Goal: Task Accomplishment & Management: Complete application form

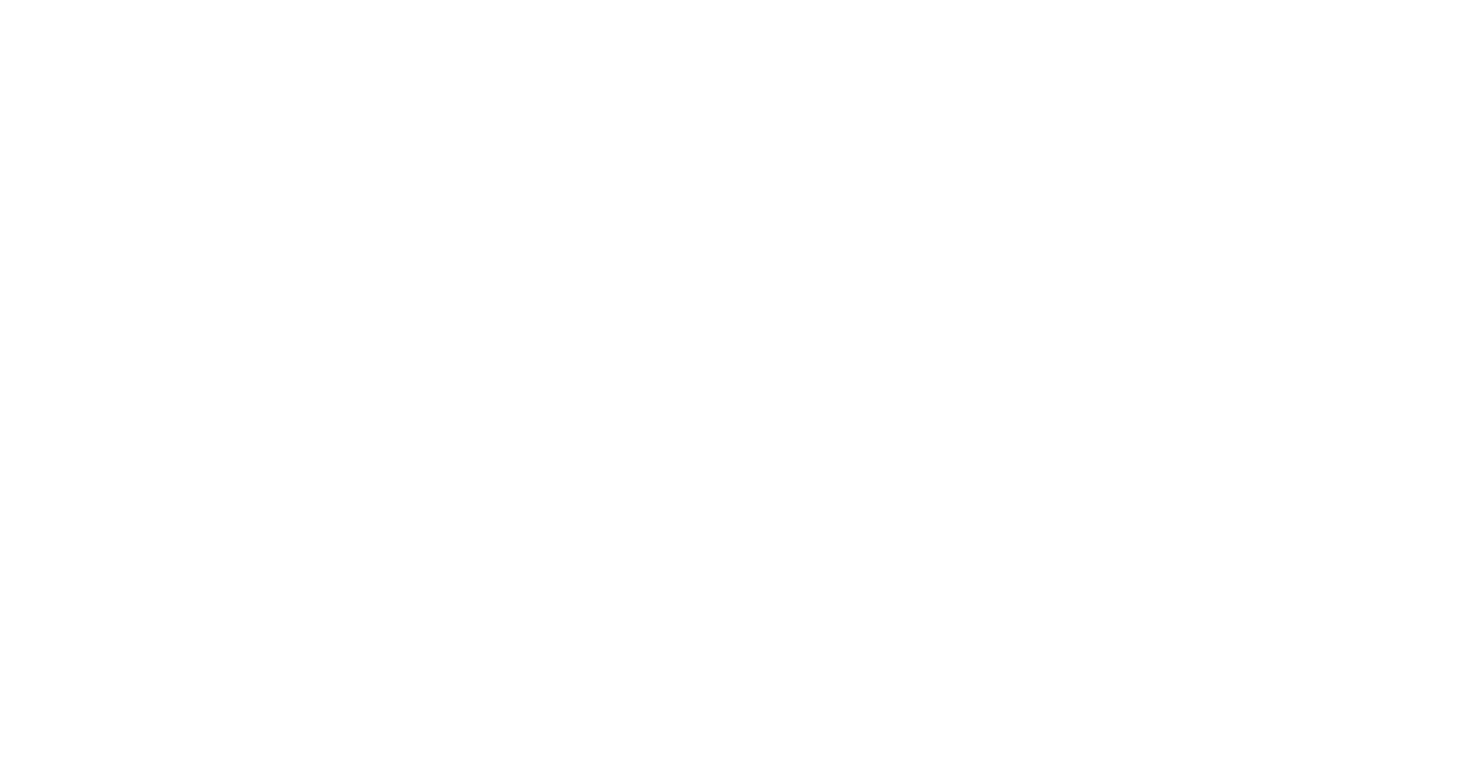
click at [1398, 0] on html at bounding box center [735, 0] width 1470 height 0
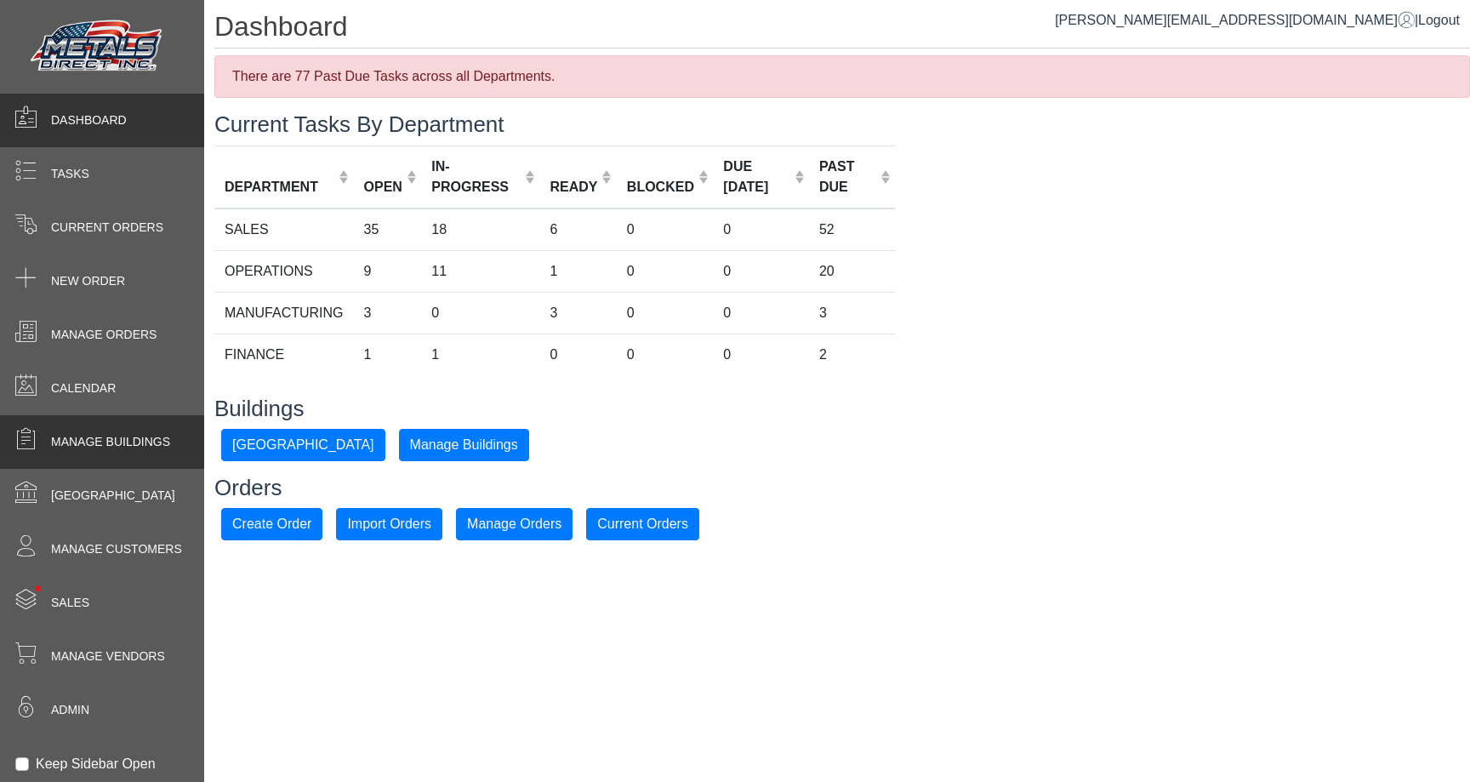
click at [83, 447] on span "Manage Buildings" at bounding box center [110, 442] width 119 height 18
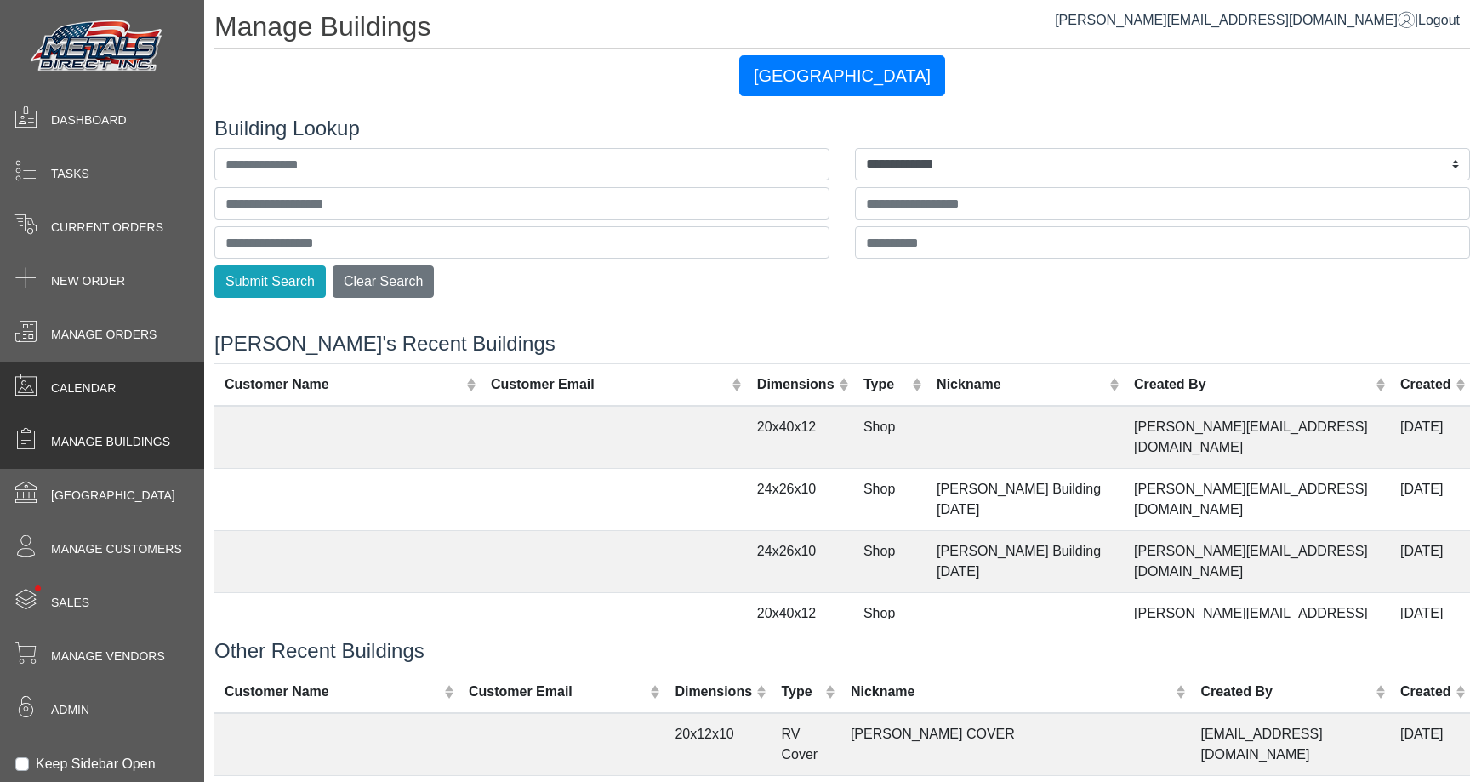
click at [106, 374] on div "Calendar" at bounding box center [102, 388] width 204 height 54
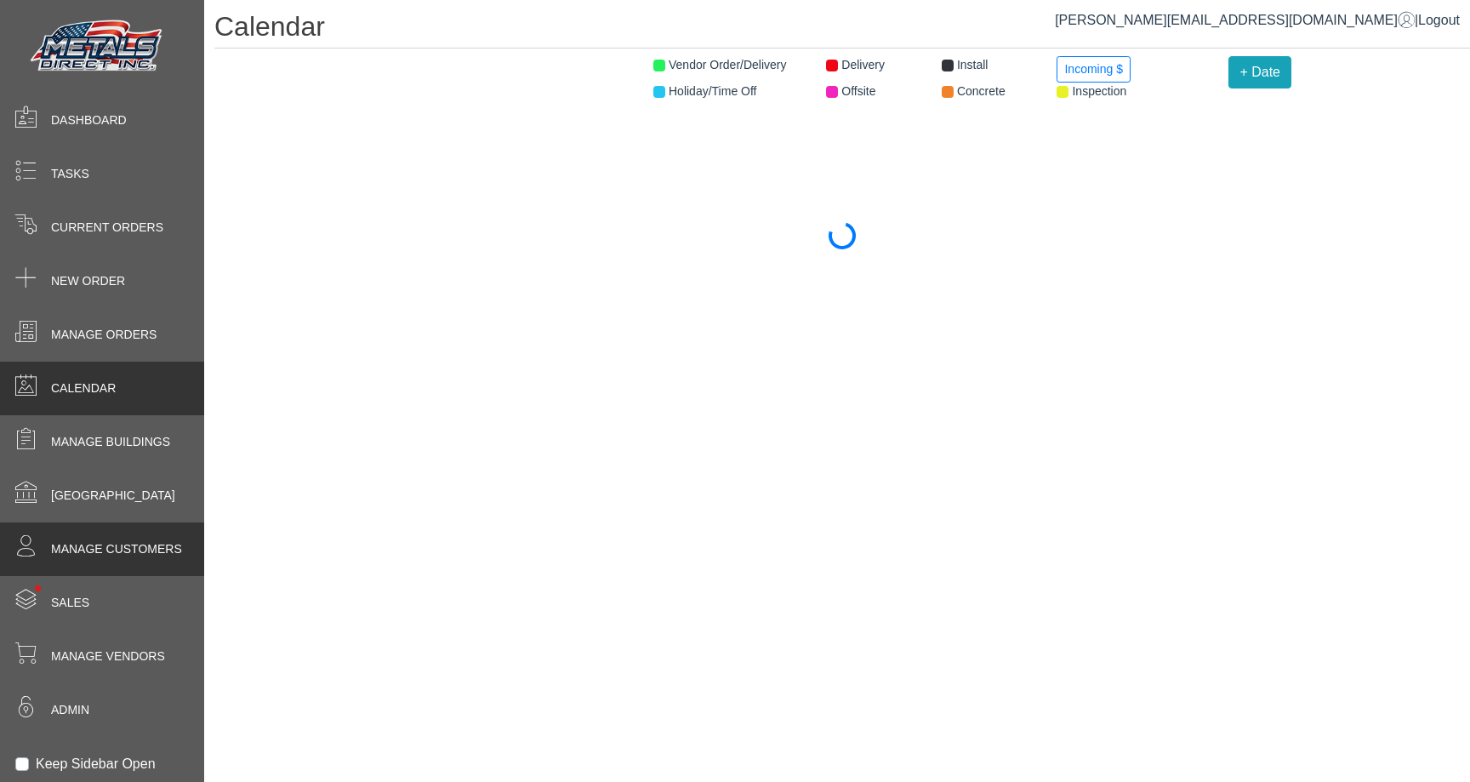
click at [133, 543] on span "Manage Customers" at bounding box center [116, 549] width 131 height 18
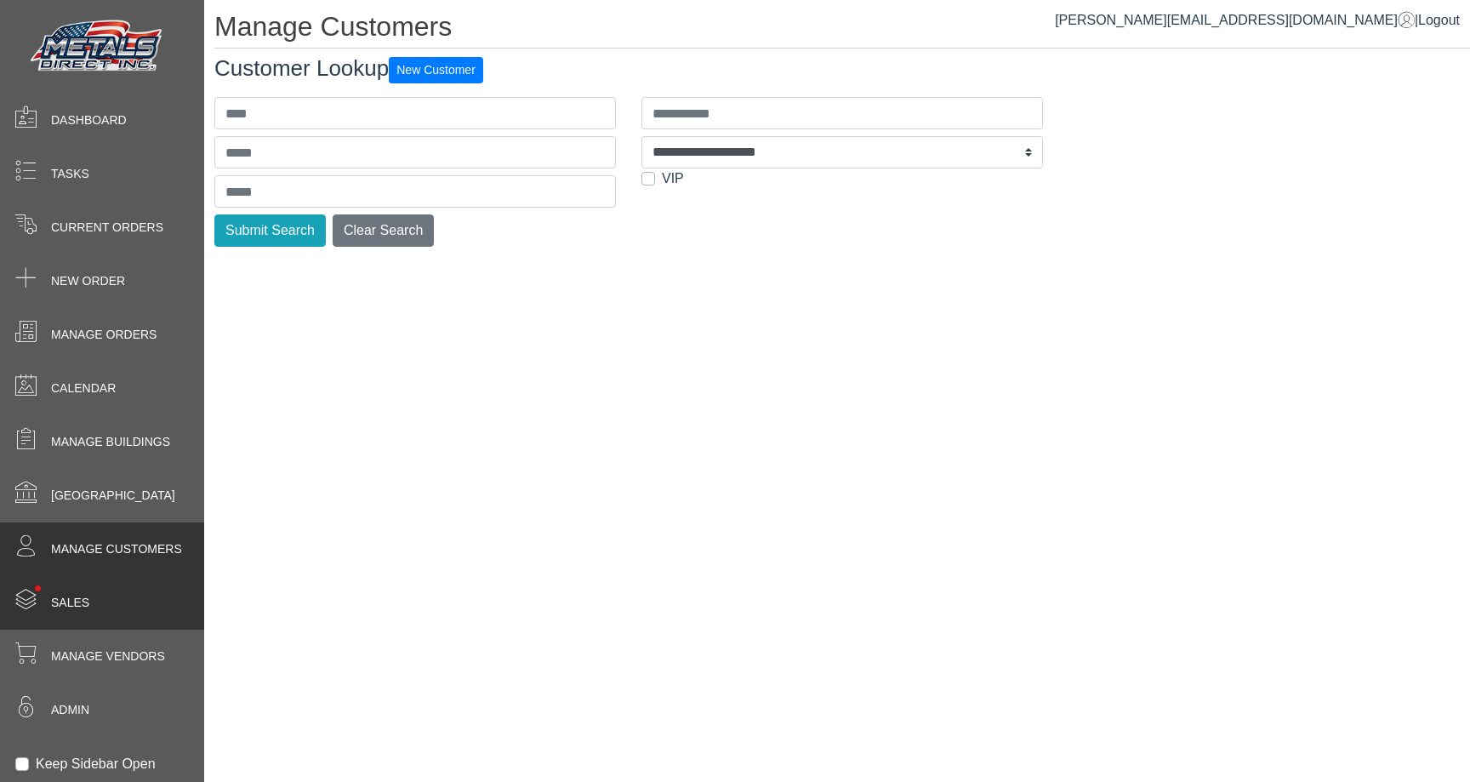
click at [101, 590] on div "• Sales" at bounding box center [102, 603] width 204 height 54
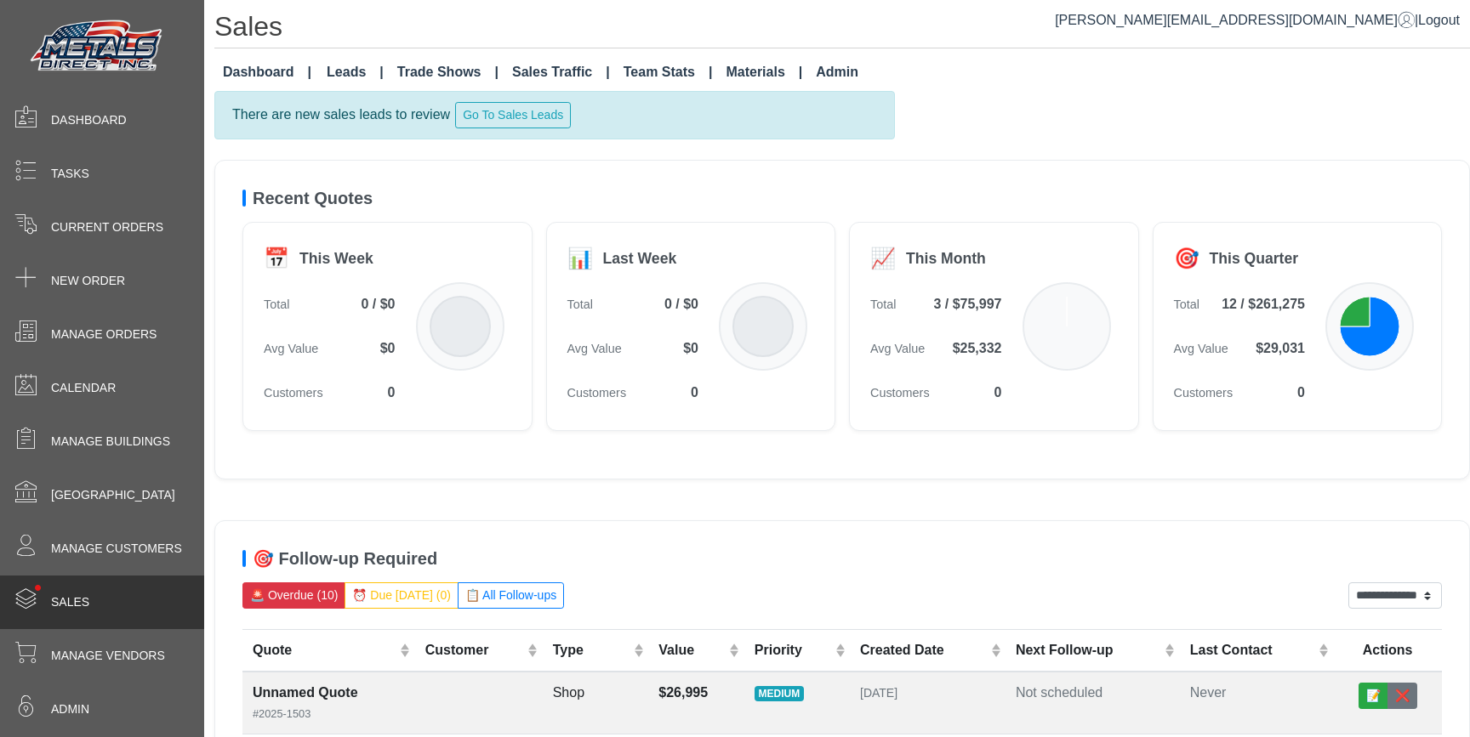
click at [756, 71] on link "Materials" at bounding box center [764, 72] width 90 height 34
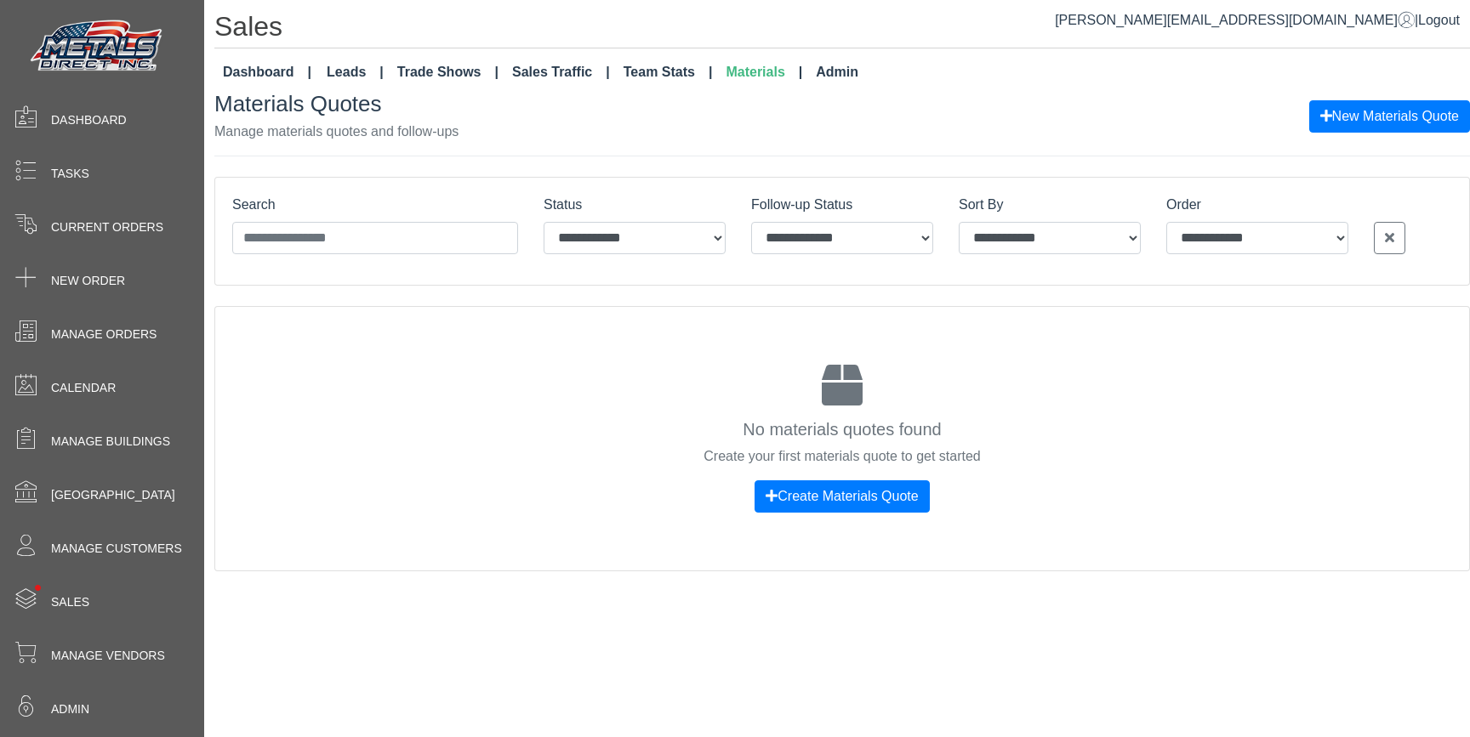
click at [250, 33] on h1 "Sales" at bounding box center [841, 29] width 1255 height 38
click at [525, 136] on div "Materials Quotes Manage materials quotes and follow-ups New Materials Quote" at bounding box center [841, 116] width 1255 height 50
click at [1095, 134] on div "Materials Quotes Manage materials quotes and follow-ups New Materials Quote" at bounding box center [841, 116] width 1255 height 50
click at [1382, 129] on button "New Materials Quote" at bounding box center [1389, 116] width 161 height 32
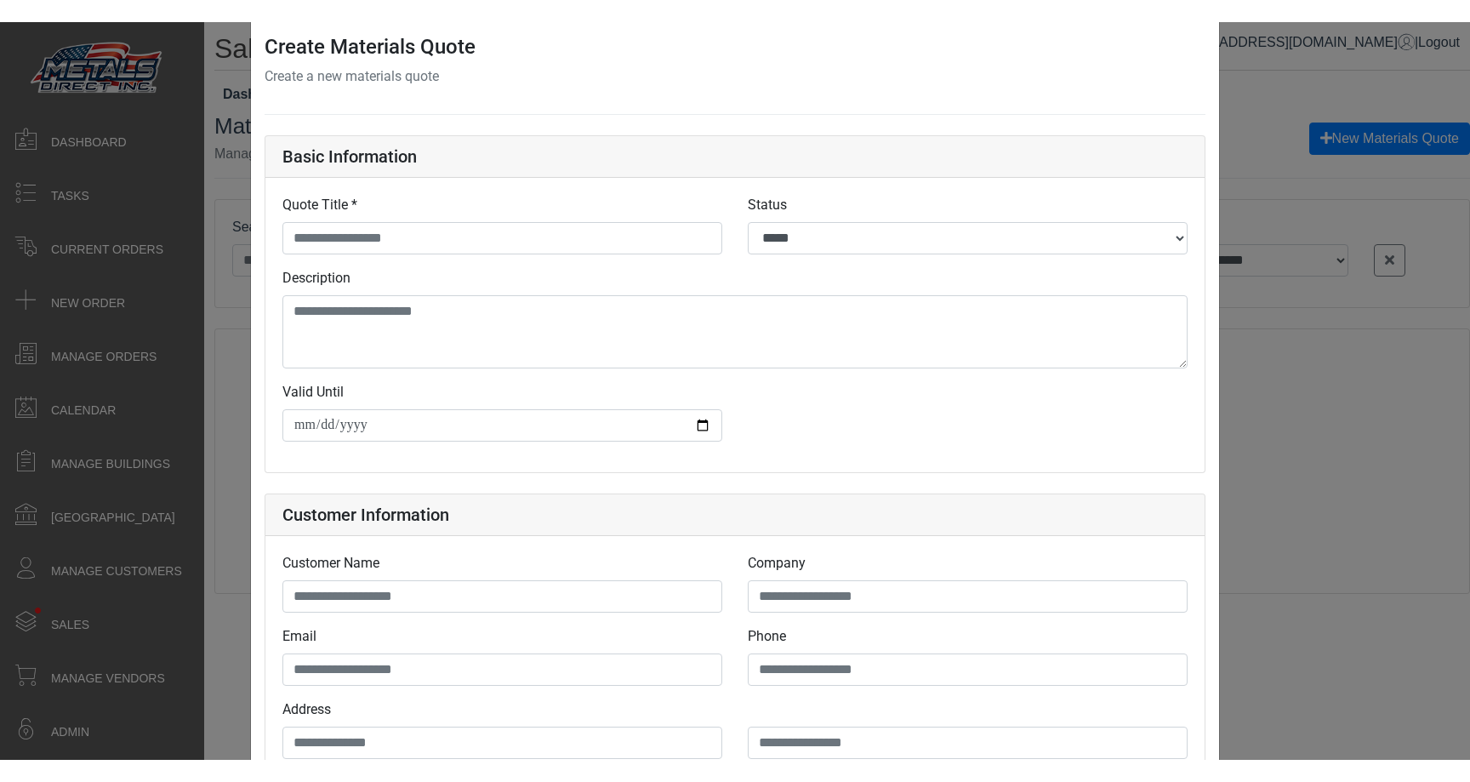
scroll to position [77, 0]
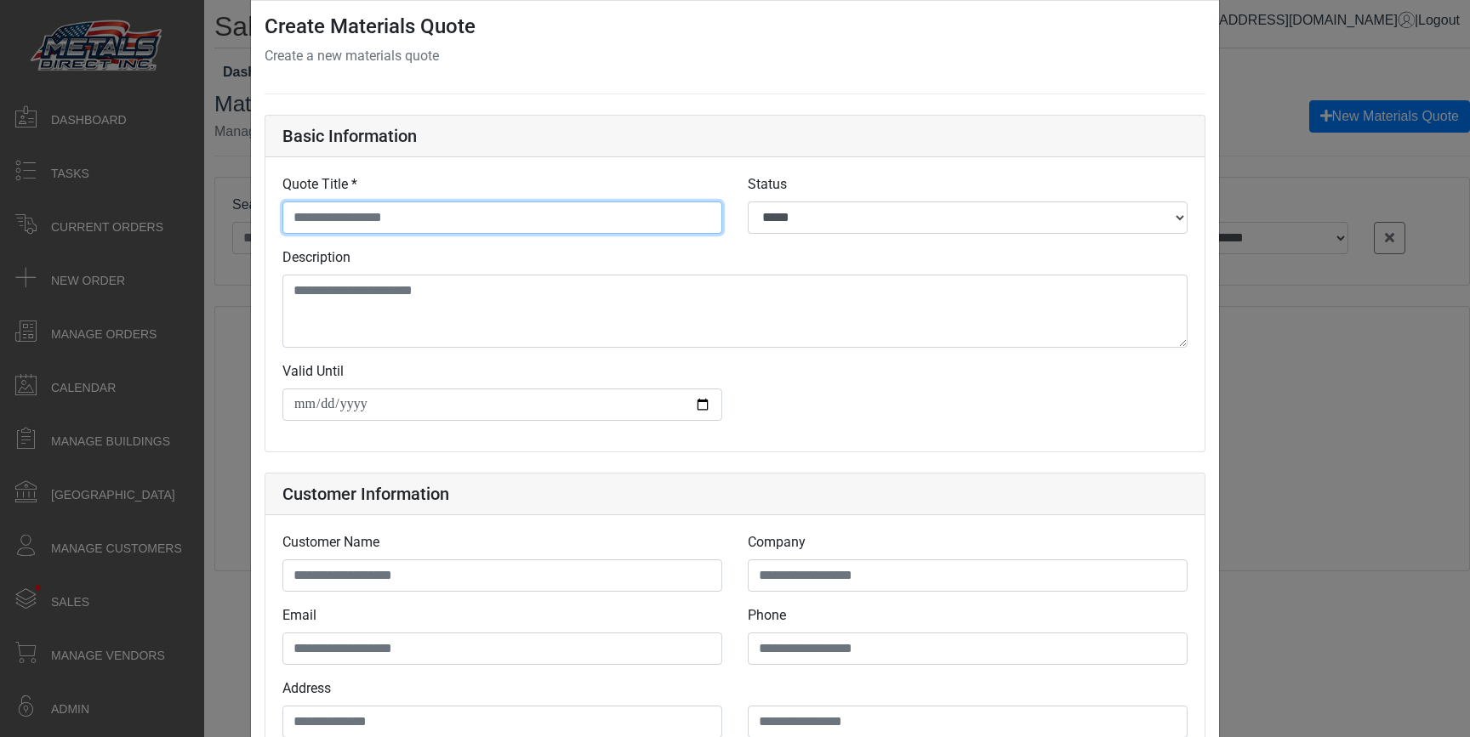
click at [475, 214] on input "Quote Title *" at bounding box center [502, 218] width 440 height 32
click at [531, 219] on input "Quote Title *" at bounding box center [502, 218] width 440 height 32
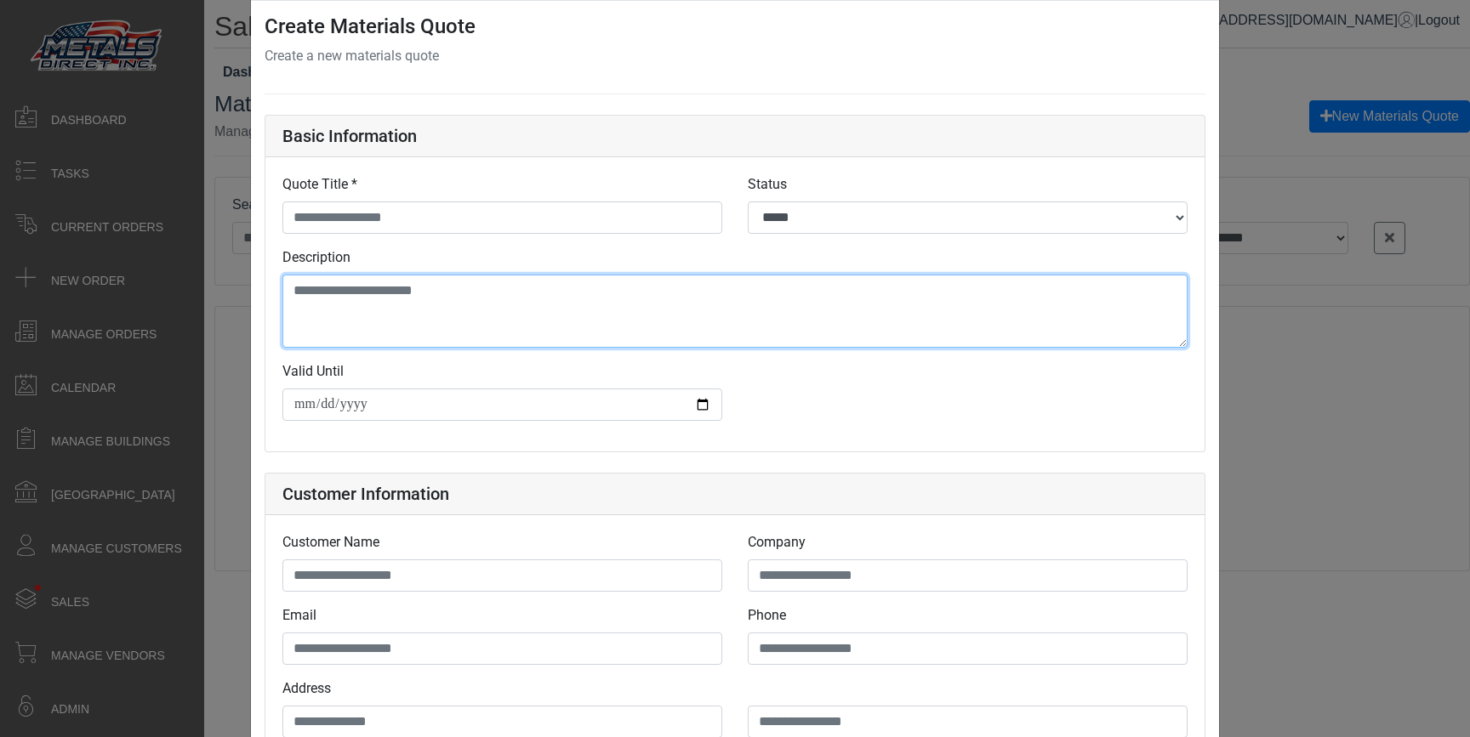
click at [508, 307] on textarea "Description" at bounding box center [734, 311] width 905 height 73
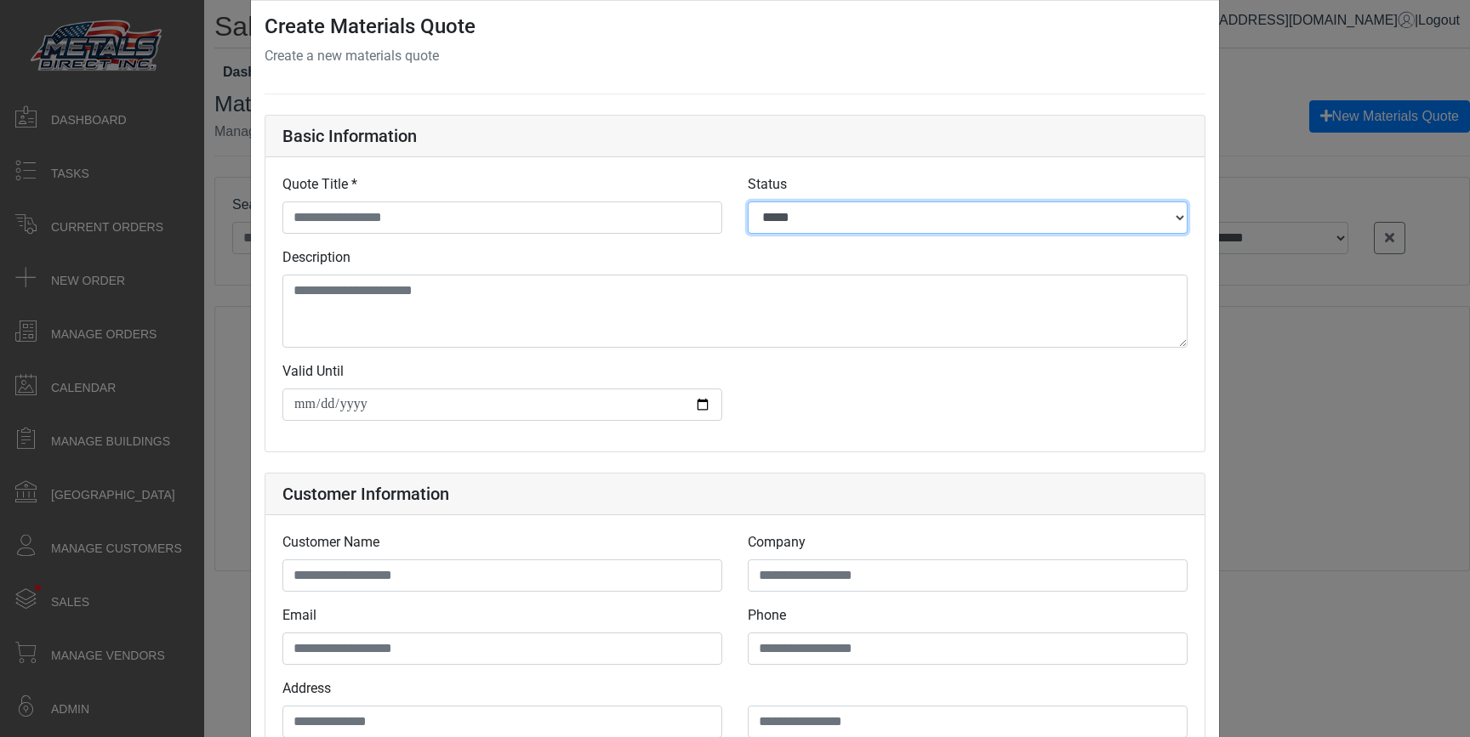
click at [856, 205] on select "***** **** ******** ******** *******" at bounding box center [968, 218] width 440 height 32
click at [929, 229] on select "***** **** ******** ******** *******" at bounding box center [968, 218] width 440 height 32
click at [929, 208] on select "***** **** ******** ******** *******" at bounding box center [968, 218] width 440 height 32
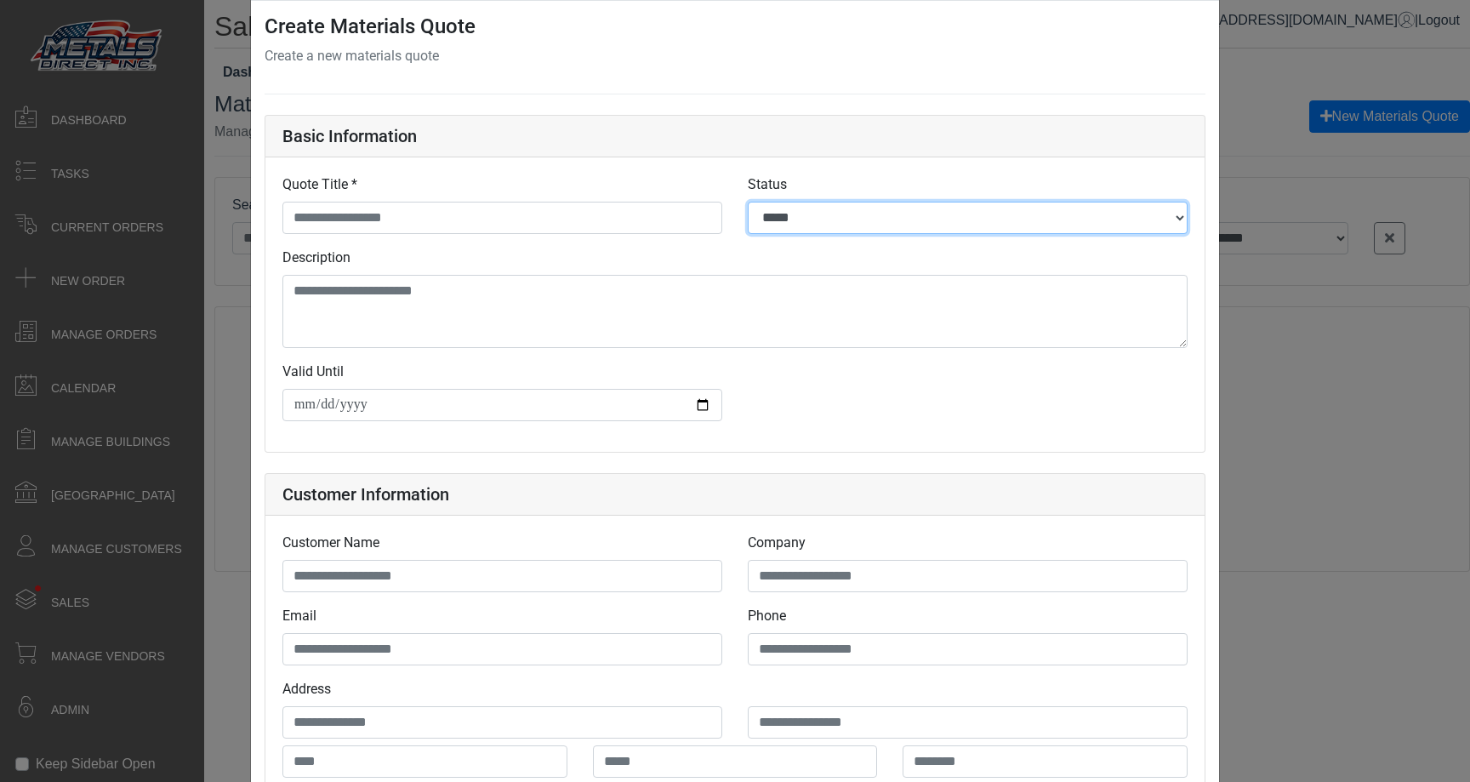
click at [836, 214] on select "***** **** ******** ******** *******" at bounding box center [968, 218] width 440 height 32
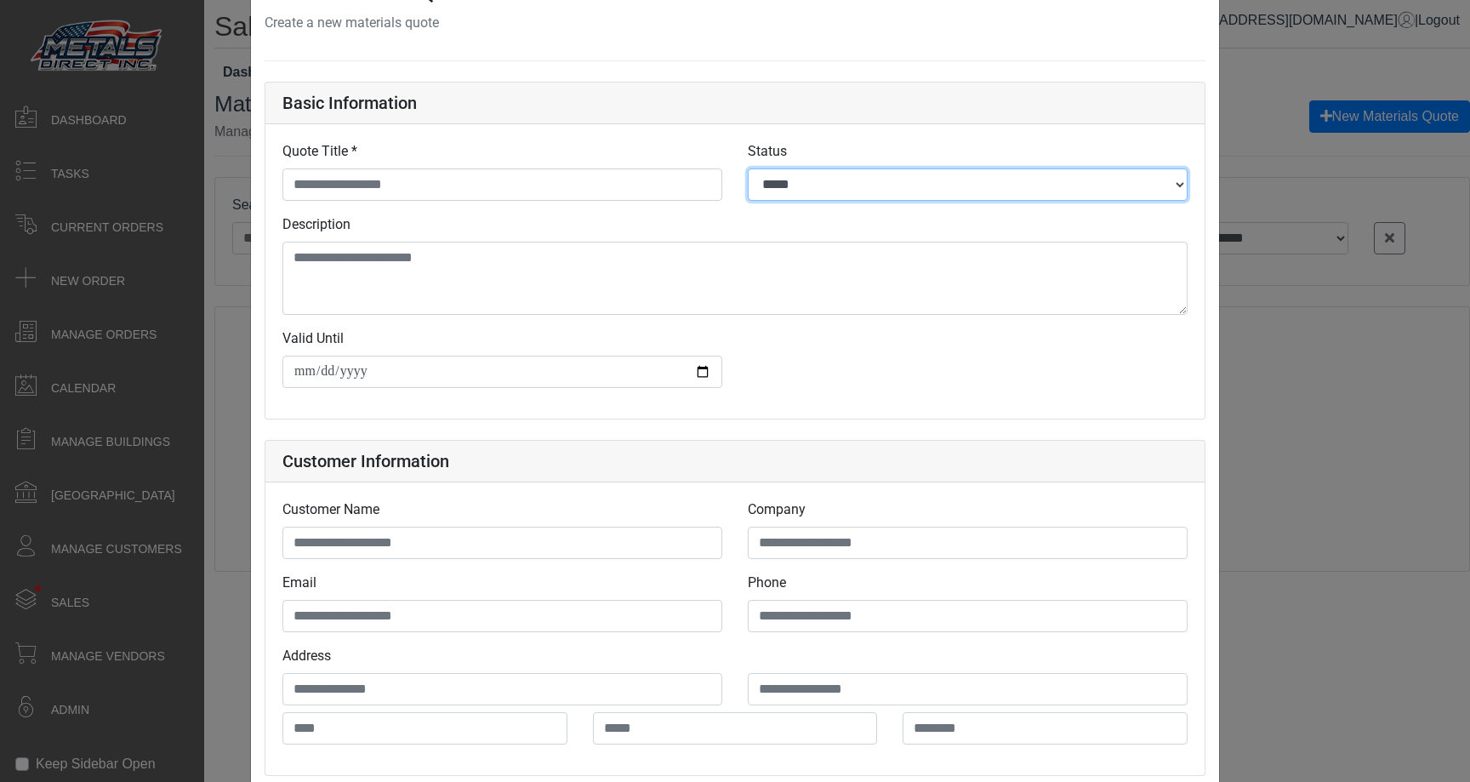
scroll to position [0, 0]
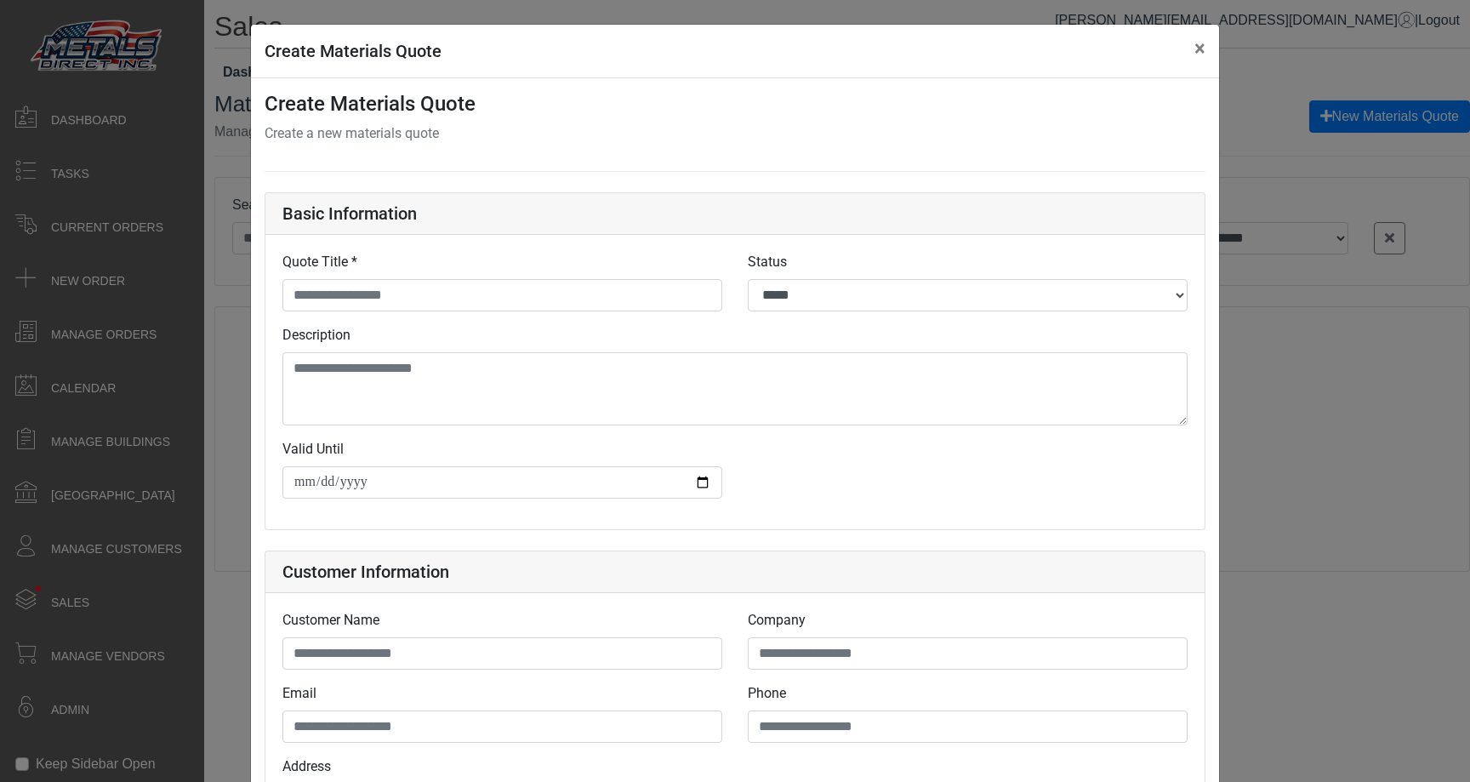
click at [1263, 46] on div "**********" at bounding box center [735, 391] width 1470 height 782
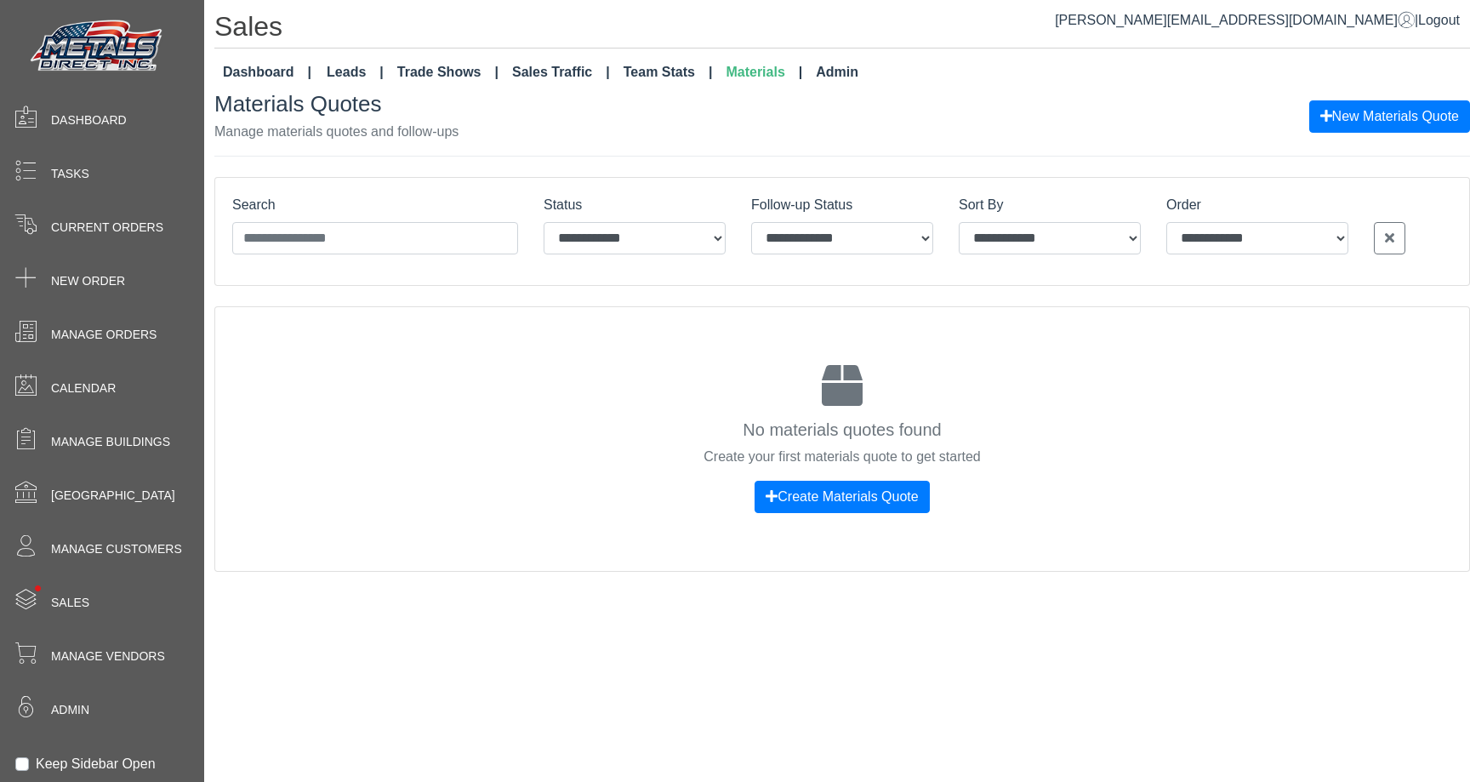
click at [250, 77] on link "Dashboard" at bounding box center [267, 72] width 102 height 34
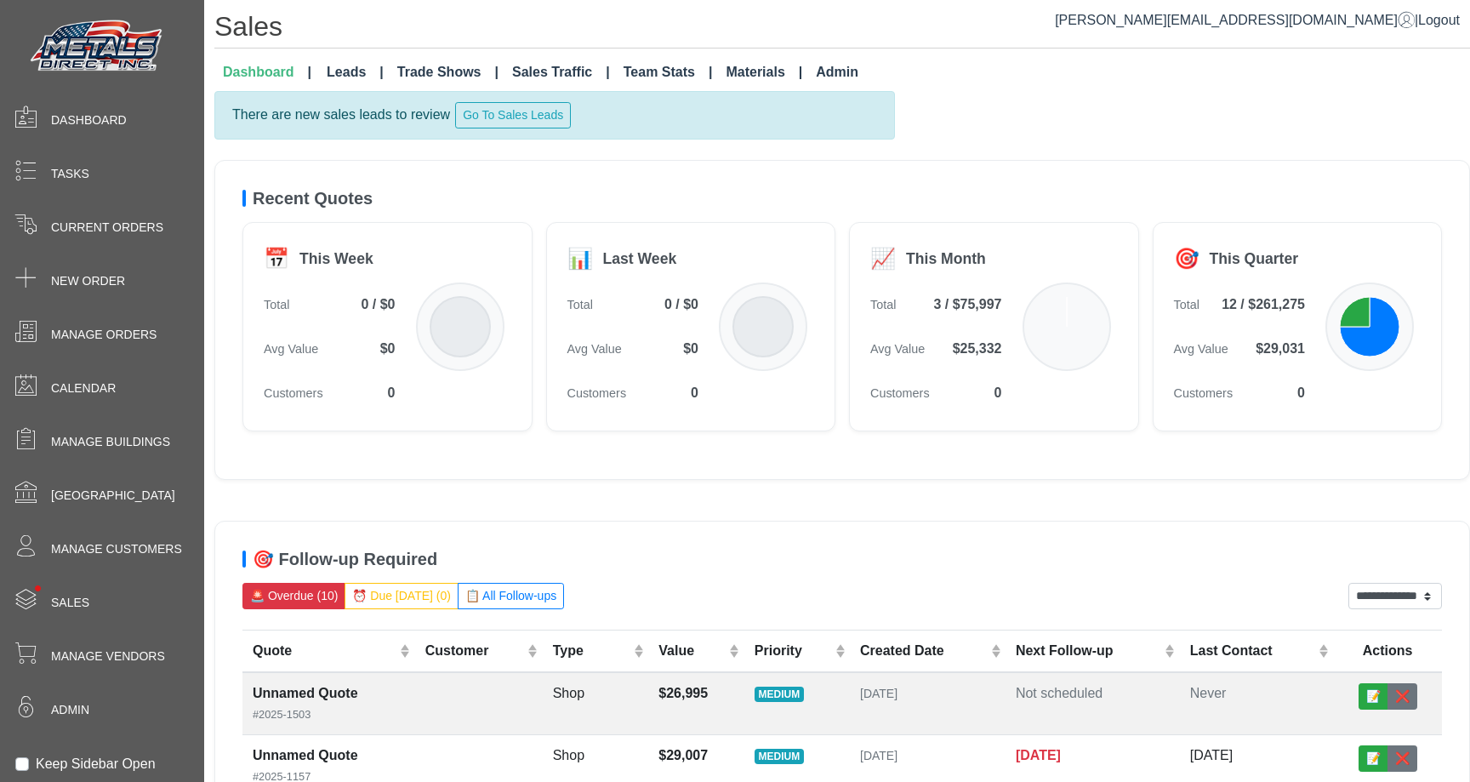
click at [821, 69] on link "Admin" at bounding box center [837, 72] width 56 height 34
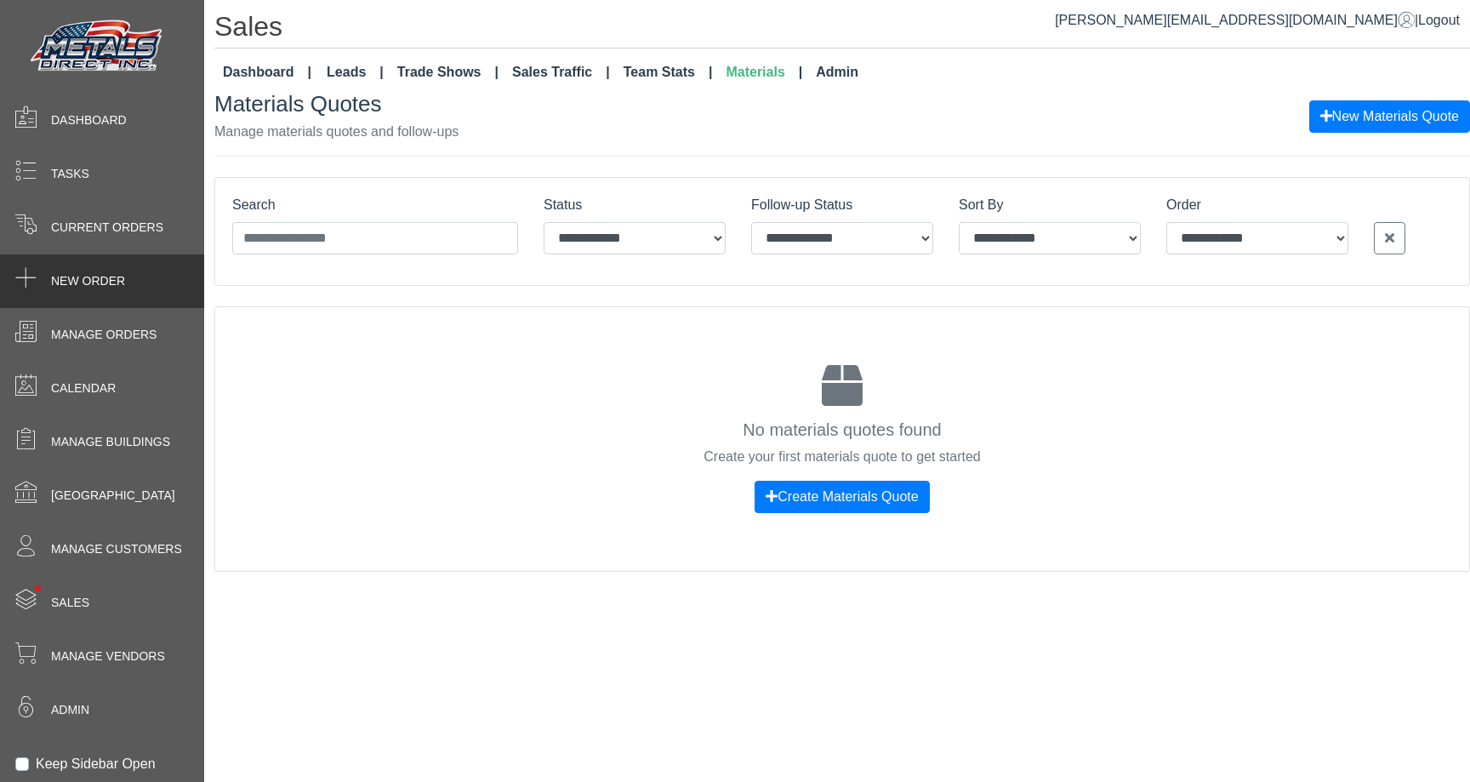
click at [157, 278] on div "New Order" at bounding box center [102, 281] width 204 height 54
select select "*********"
select select "******"
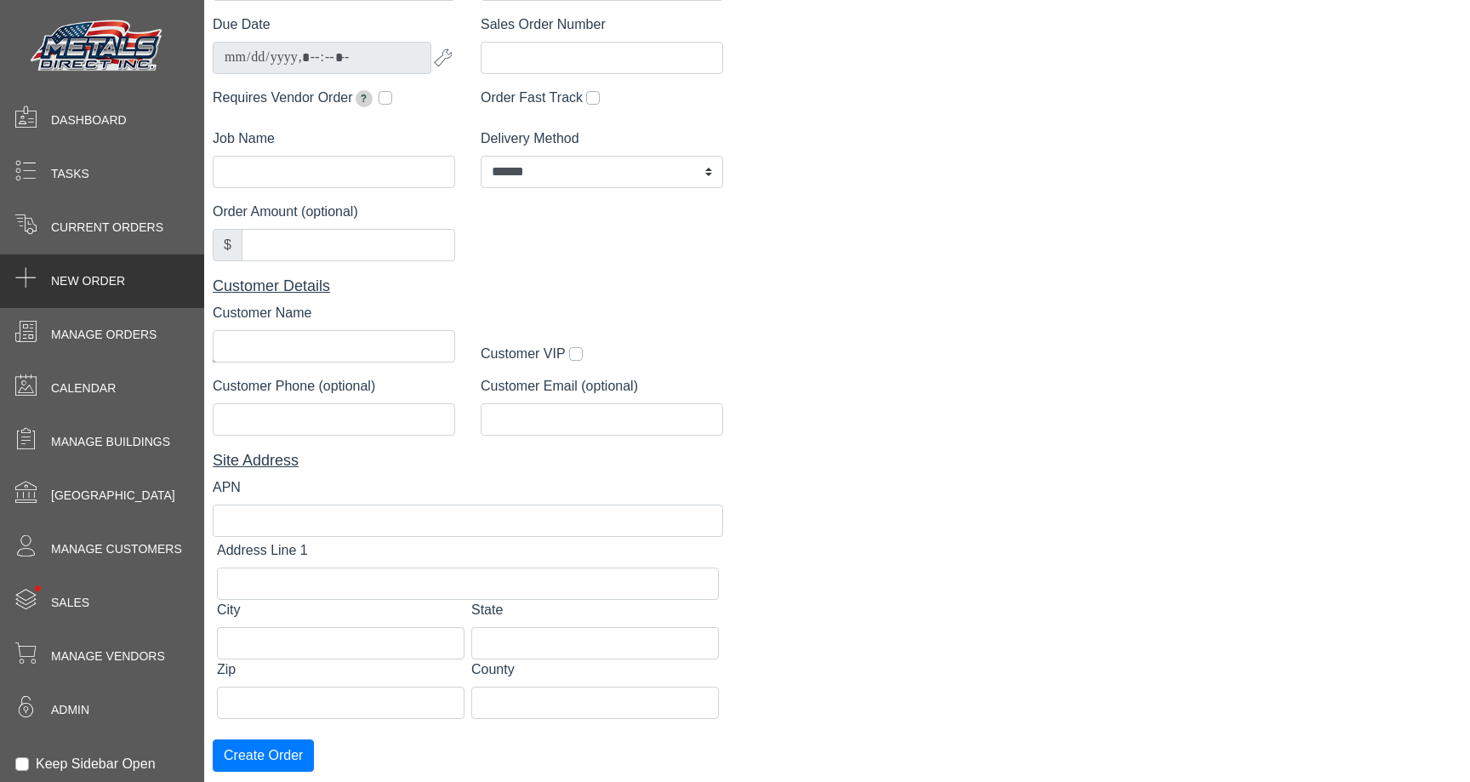
scroll to position [0, 2]
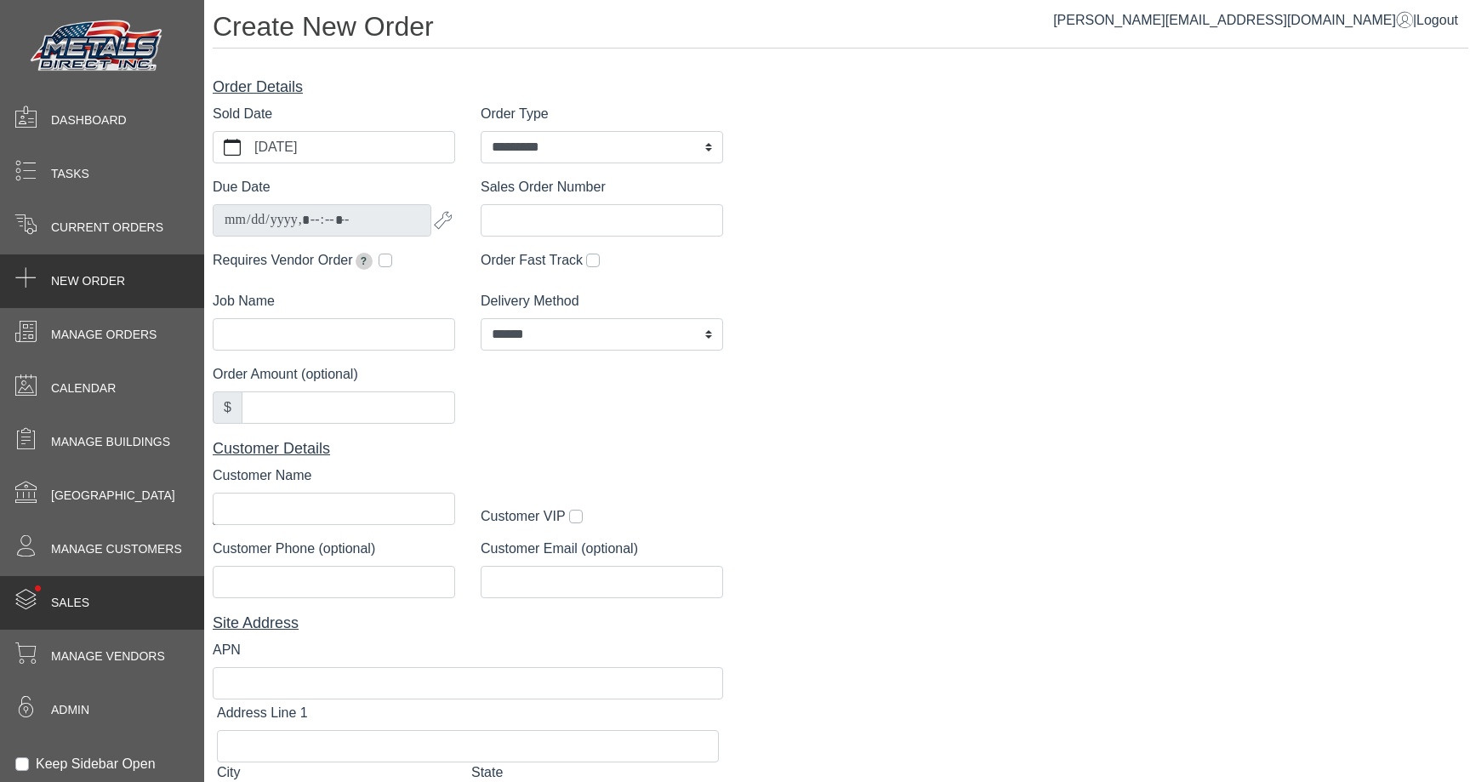
click at [42, 594] on span "•" at bounding box center [37, 587] width 43 height 55
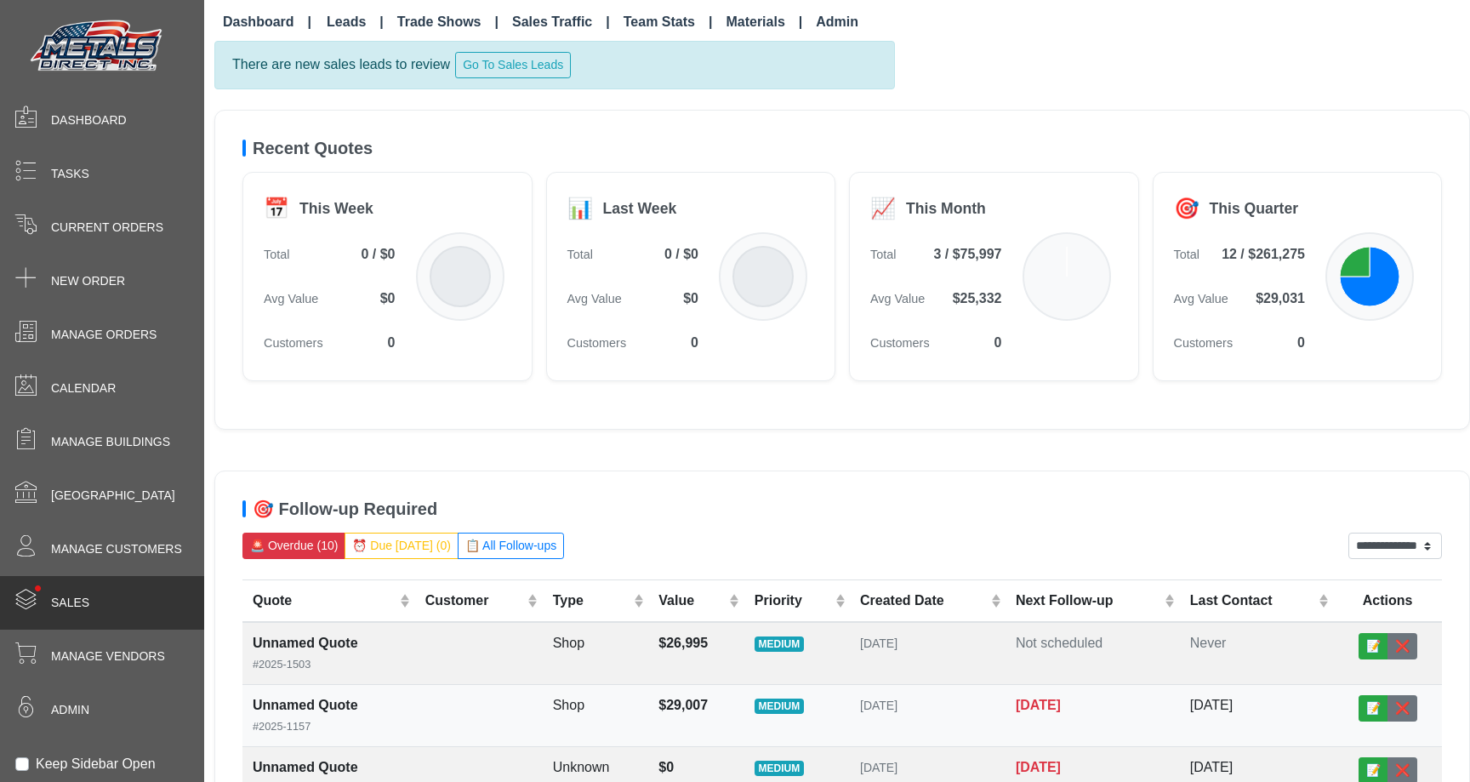
scroll to position [9, 0]
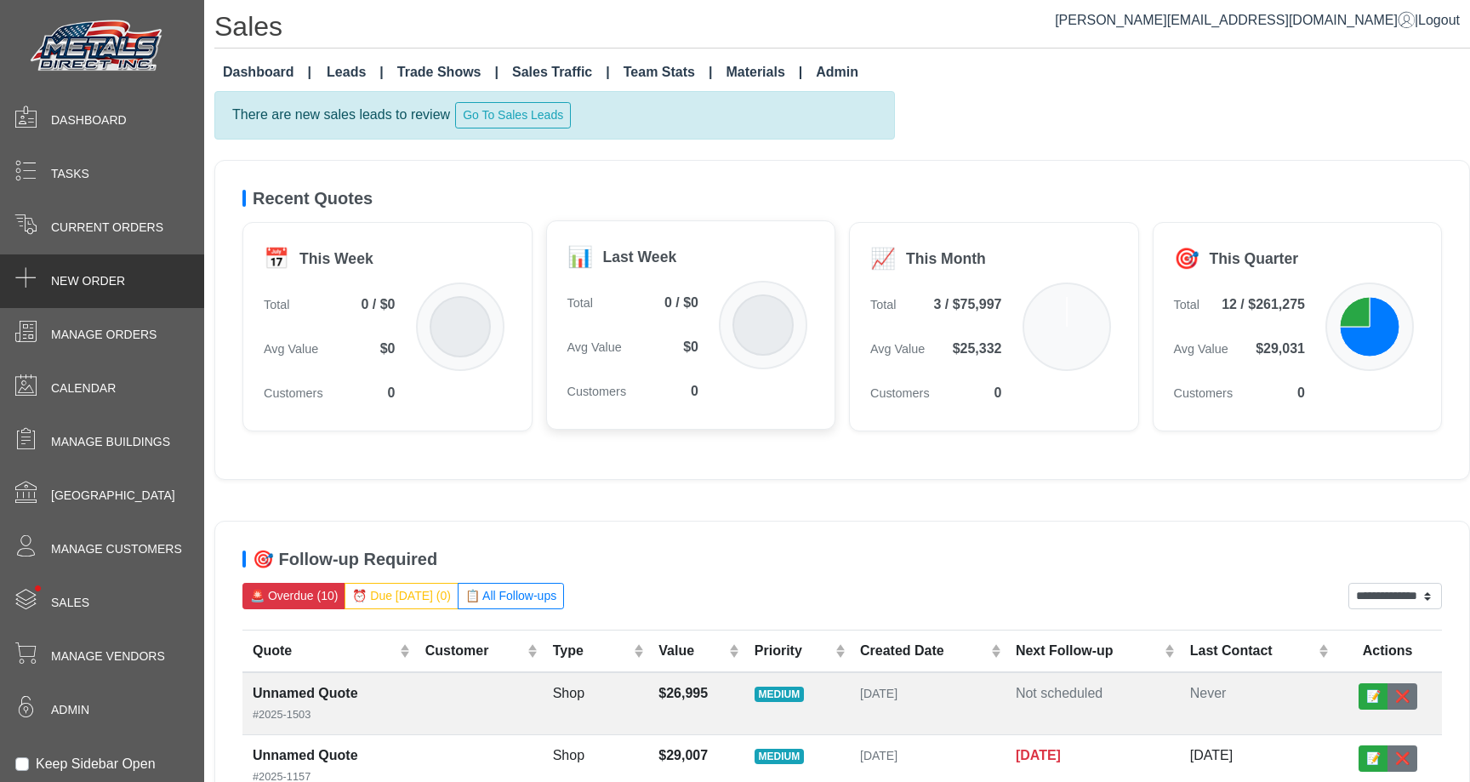
select select "*********"
select select "******"
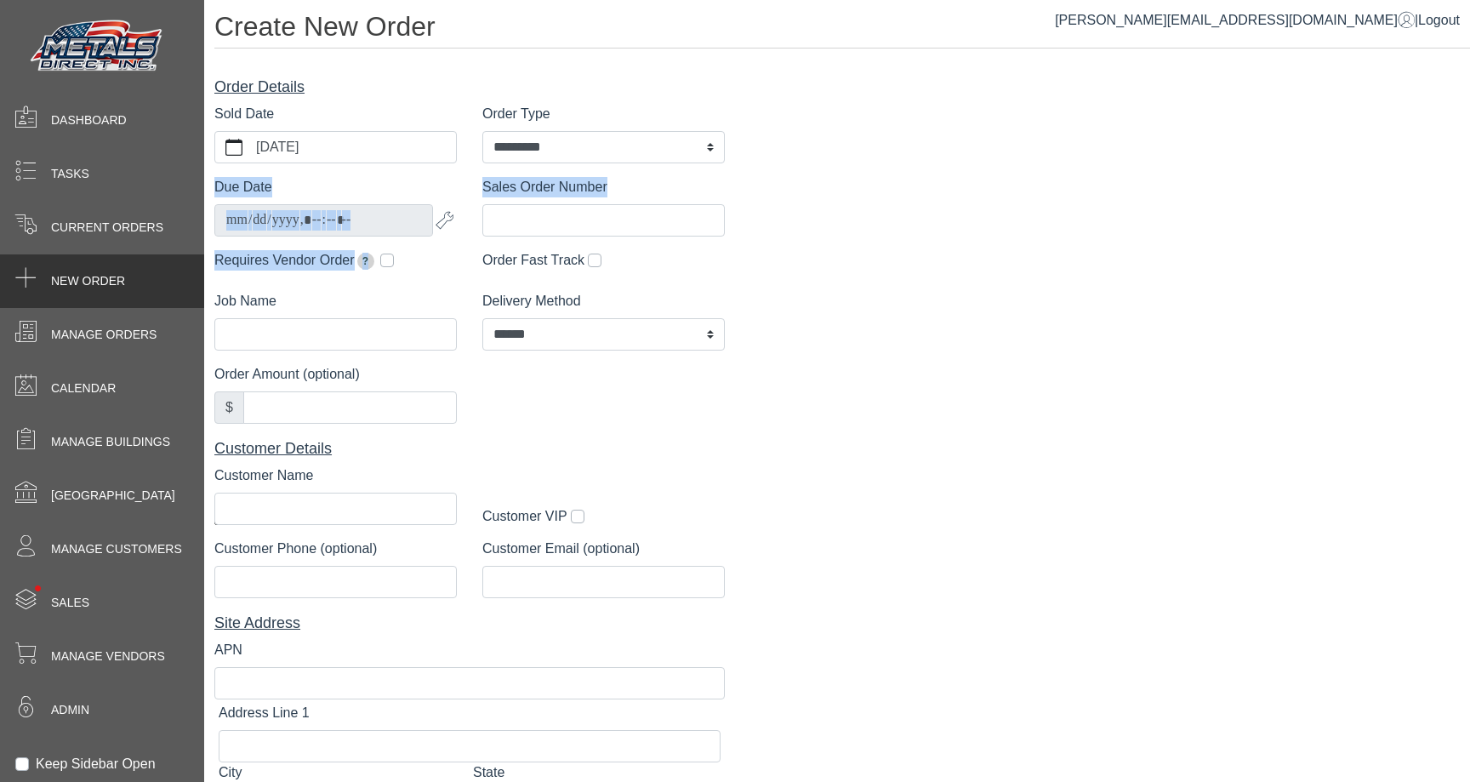
drag, startPoint x: 213, startPoint y: 179, endPoint x: 406, endPoint y: 265, distance: 211.3
click at [406, 265] on div "**********" at bounding box center [469, 478] width 510 height 805
click at [984, 264] on div "**********" at bounding box center [842, 468] width 1281 height 826
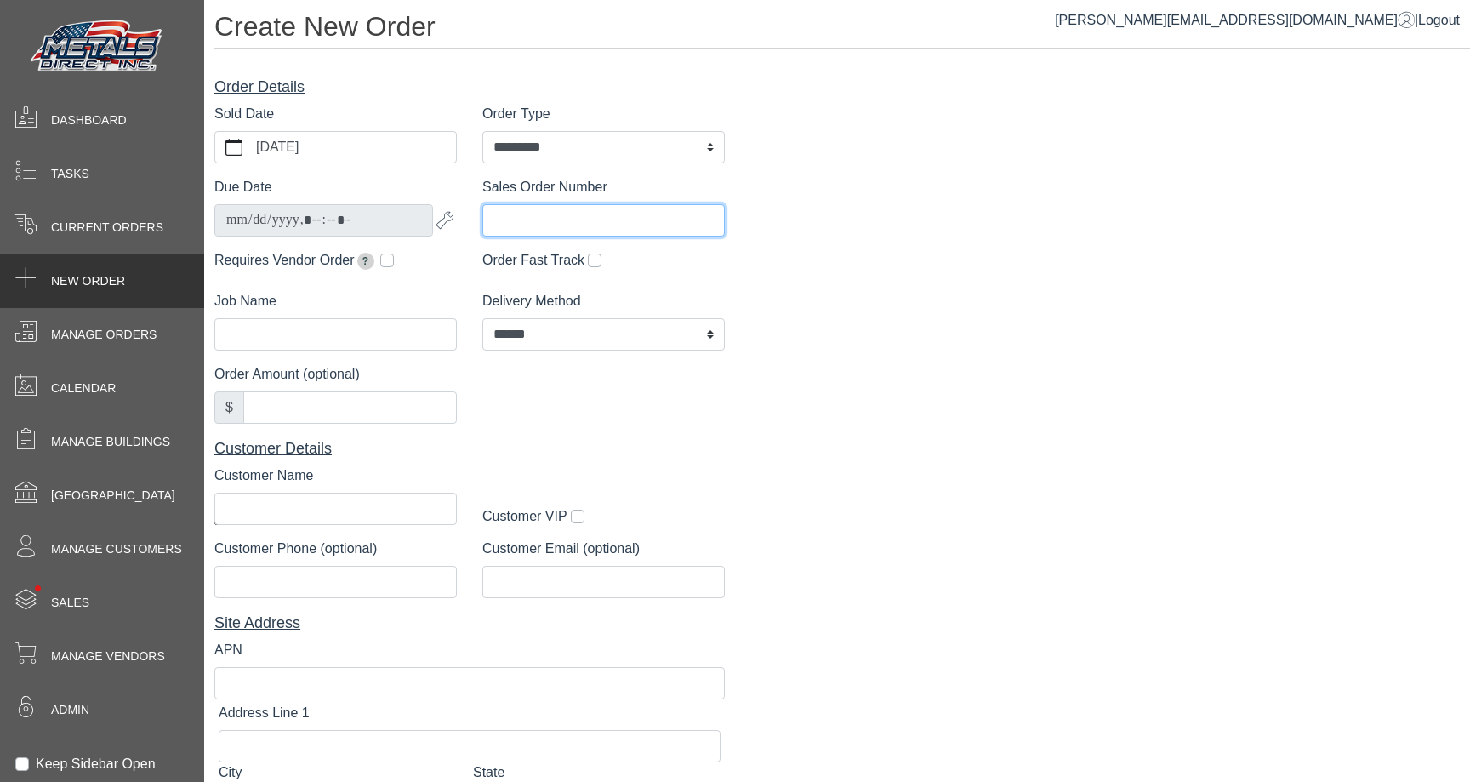
click at [586, 209] on input "Sales Order Number" at bounding box center [603, 220] width 242 height 32
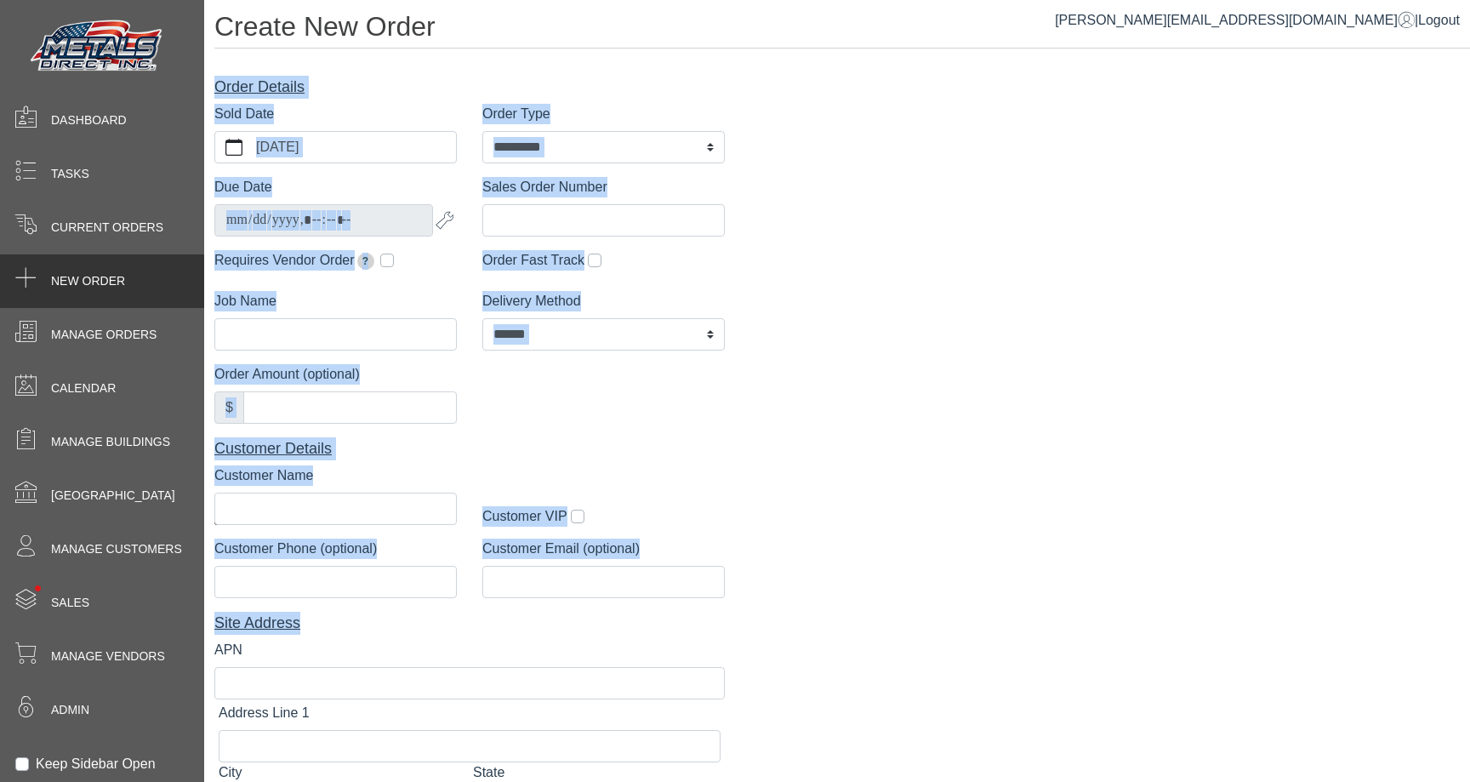
drag, startPoint x: 231, startPoint y: 54, endPoint x: 559, endPoint y: 673, distance: 700.4
click at [559, 680] on div "**********" at bounding box center [837, 472] width 1266 height 944
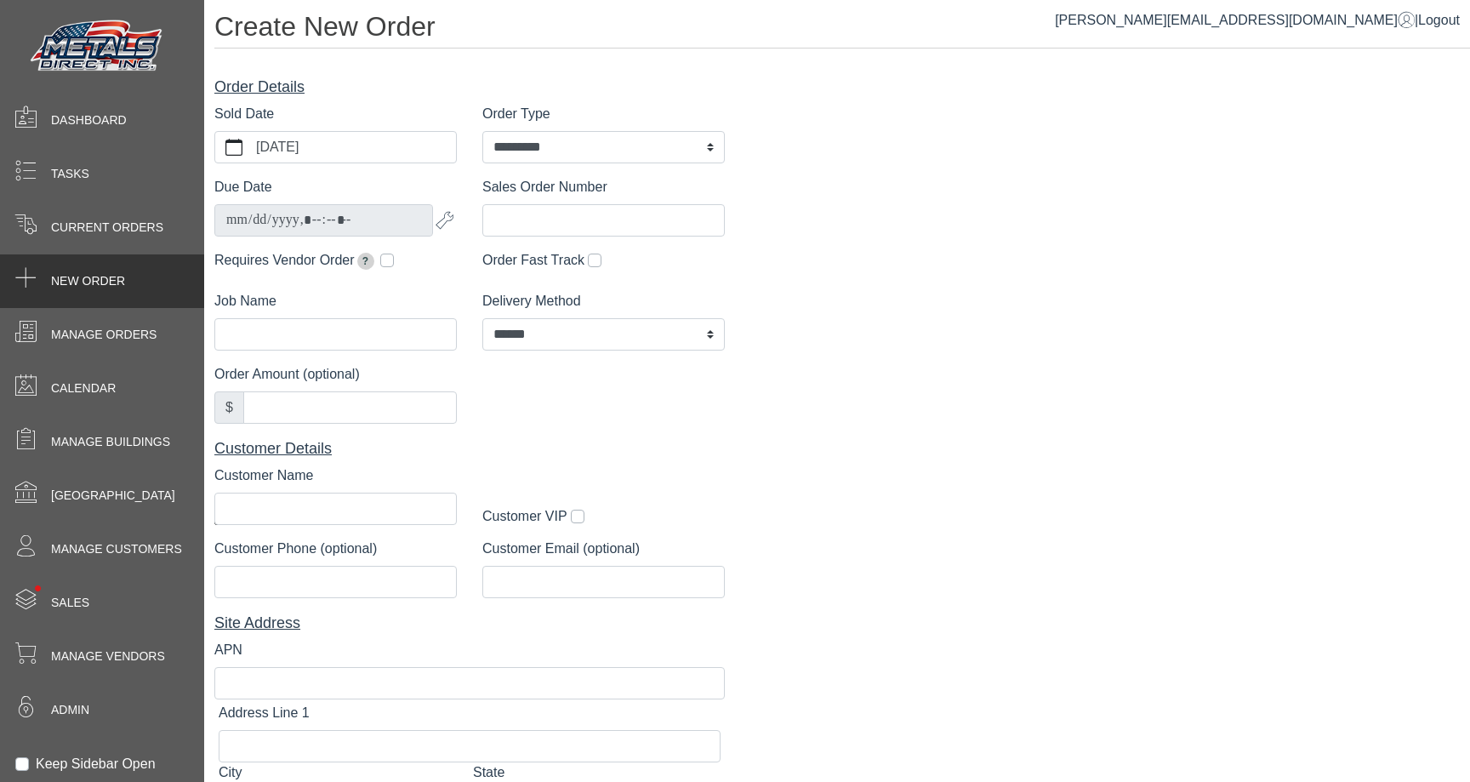
click at [741, 517] on div "**********" at bounding box center [842, 468] width 1281 height 826
click at [542, 221] on input "Sales Order Number" at bounding box center [603, 220] width 242 height 32
click at [539, 196] on label "Sales Order Number" at bounding box center [544, 187] width 125 height 20
click at [539, 204] on input "Sales Order Number" at bounding box center [603, 220] width 242 height 32
click at [539, 196] on label "Sales Order Number" at bounding box center [544, 187] width 125 height 20
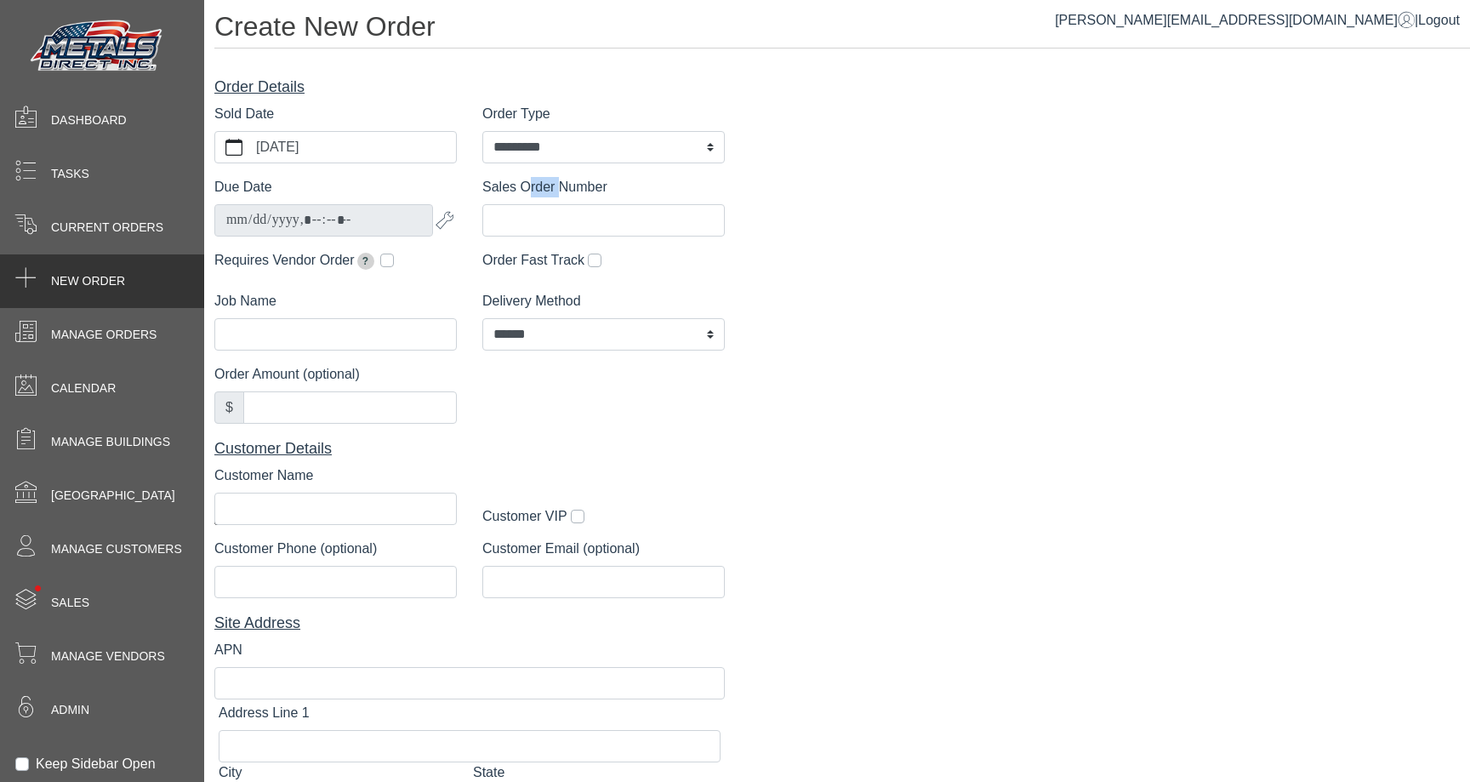
click at [539, 204] on input "Sales Order Number" at bounding box center [603, 220] width 242 height 32
click at [536, 193] on label "Sales Order Number" at bounding box center [544, 187] width 125 height 20
click at [536, 204] on input "Sales Order Number" at bounding box center [603, 220] width 242 height 32
click at [536, 193] on label "Sales Order Number" at bounding box center [544, 187] width 125 height 20
click at [536, 204] on input "Sales Order Number" at bounding box center [603, 220] width 242 height 32
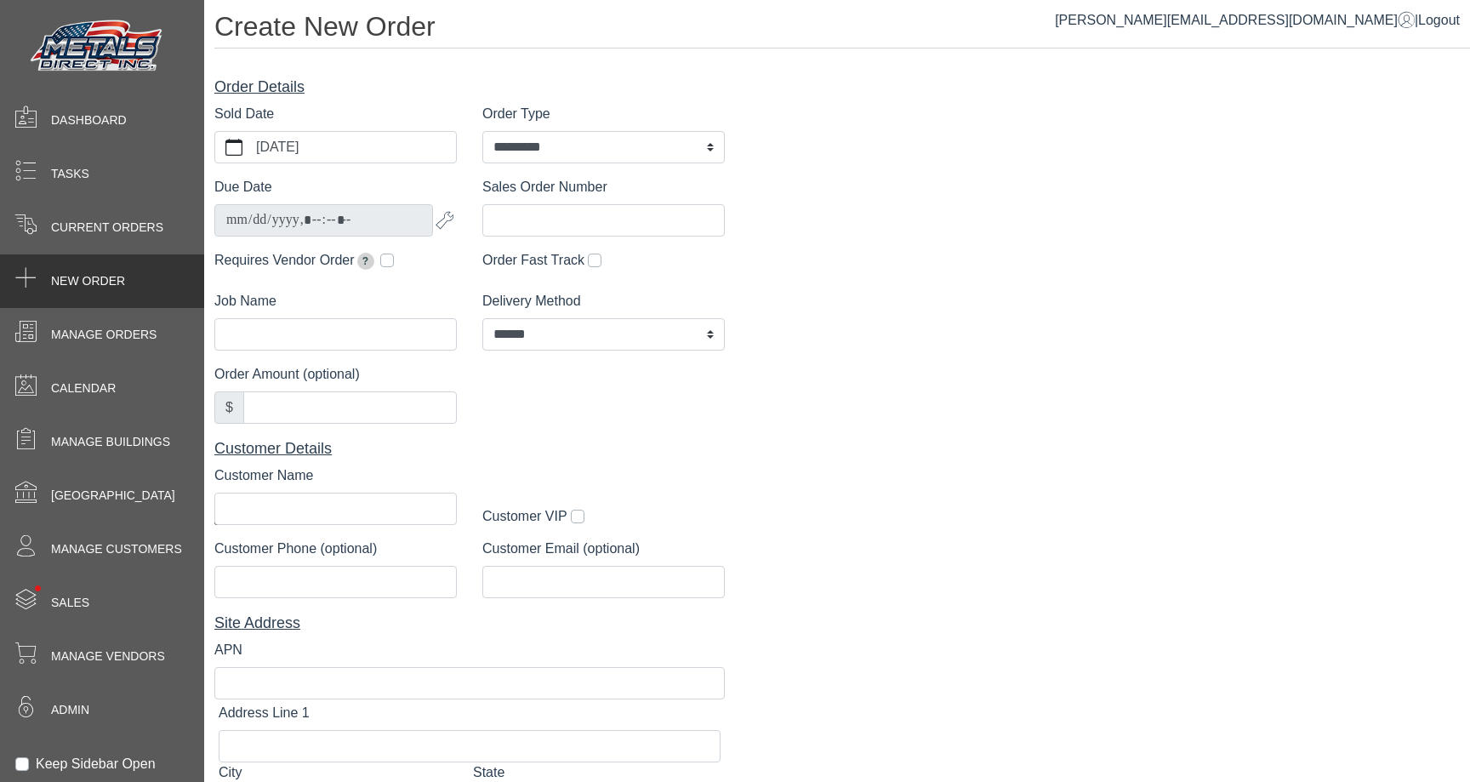
click at [520, 183] on label "Sales Order Number" at bounding box center [544, 187] width 125 height 20
click at [520, 204] on input "Sales Order Number" at bounding box center [603, 220] width 242 height 32
click at [514, 183] on label "Sales Order Number" at bounding box center [544, 187] width 125 height 20
click at [514, 204] on input "Sales Order Number" at bounding box center [603, 220] width 242 height 32
click at [495, 175] on div "**********" at bounding box center [603, 140] width 268 height 73
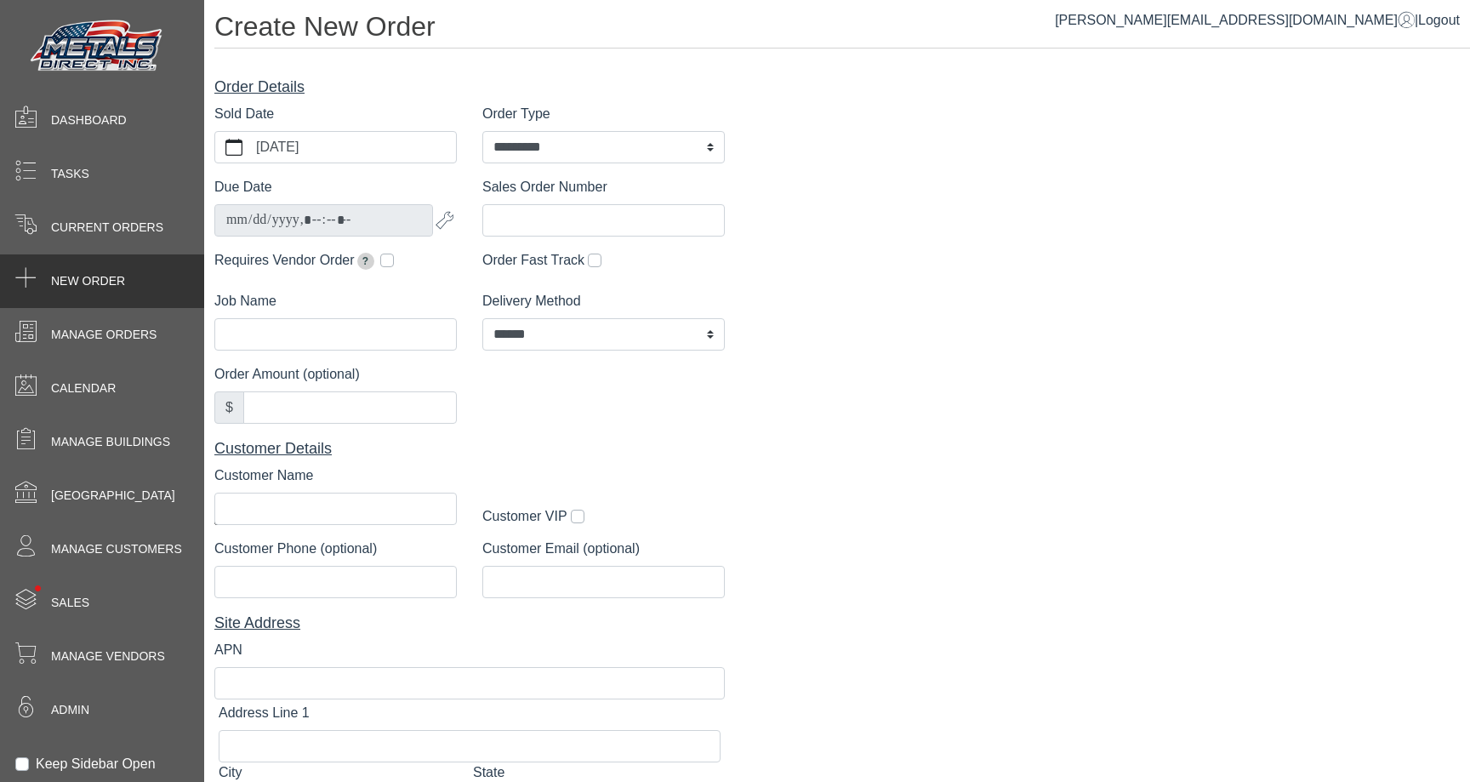
click at [501, 181] on label "Sales Order Number" at bounding box center [544, 187] width 125 height 20
click at [501, 204] on input "Sales Order Number" at bounding box center [603, 220] width 242 height 32
drag, startPoint x: 501, startPoint y: 181, endPoint x: 667, endPoint y: 187, distance: 166.0
click at [667, 187] on div "Sales Order Number" at bounding box center [603, 207] width 242 height 60
click at [594, 184] on label "Sales Order Number" at bounding box center [544, 187] width 125 height 20
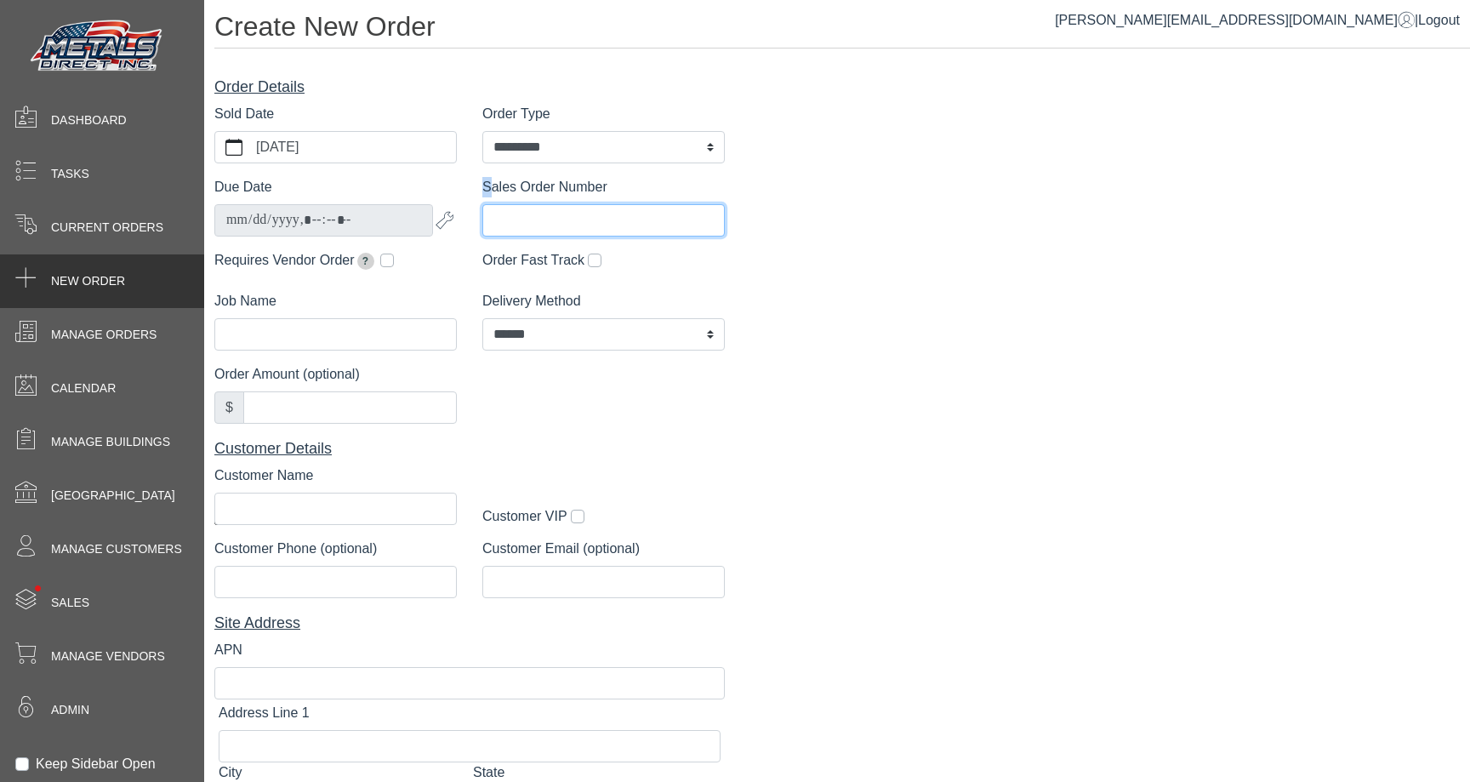
click at [594, 204] on input "Sales Order Number" at bounding box center [603, 220] width 242 height 32
click at [519, 216] on input "Sales Order Number" at bounding box center [603, 220] width 242 height 32
click at [516, 196] on label "Sales Order Number" at bounding box center [544, 187] width 125 height 20
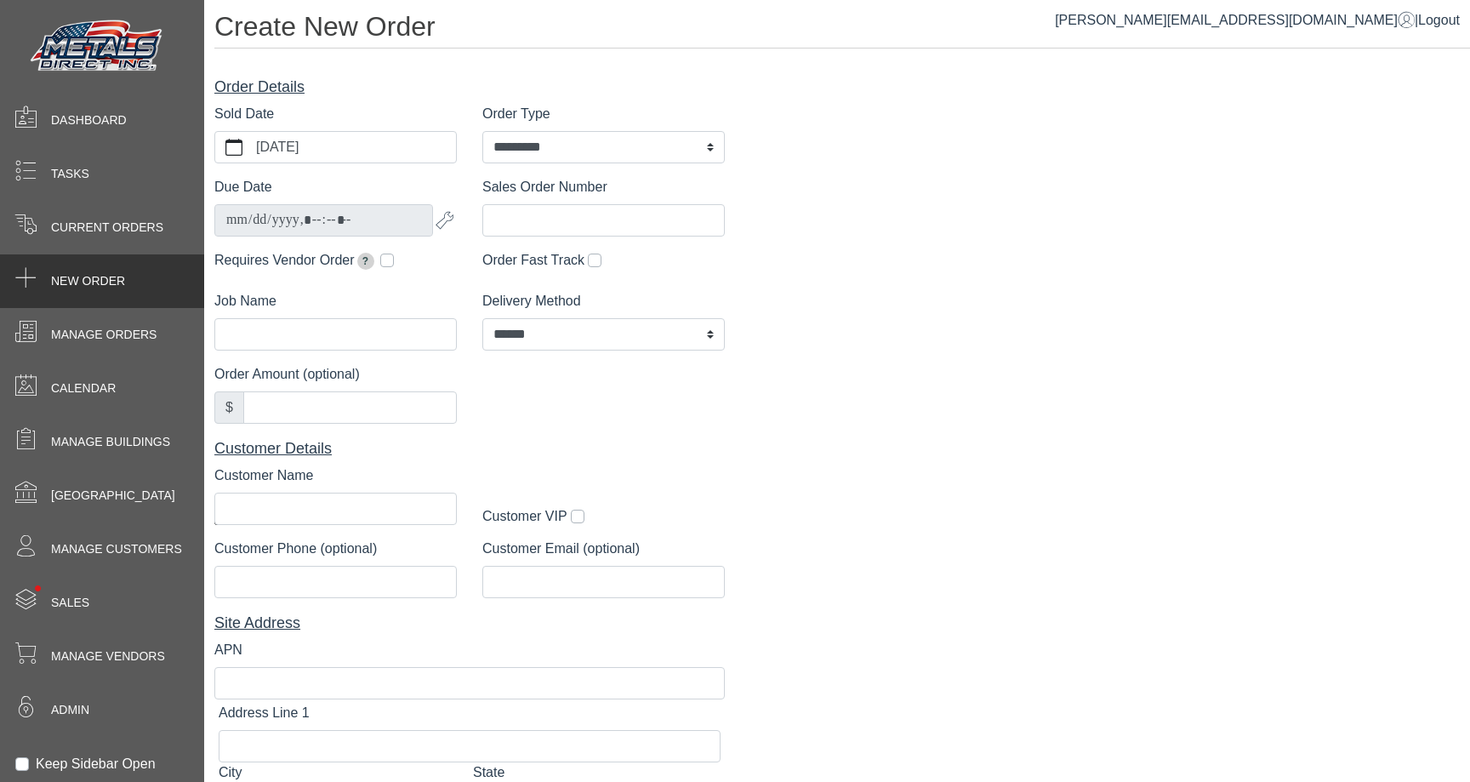
click at [516, 204] on input "Sales Order Number" at bounding box center [603, 220] width 242 height 32
click at [516, 196] on label "Sales Order Number" at bounding box center [544, 187] width 125 height 20
click at [516, 204] on input "Sales Order Number" at bounding box center [603, 220] width 242 height 32
click at [516, 196] on label "Sales Order Number" at bounding box center [544, 187] width 125 height 20
click at [516, 204] on input "Sales Order Number" at bounding box center [603, 220] width 242 height 32
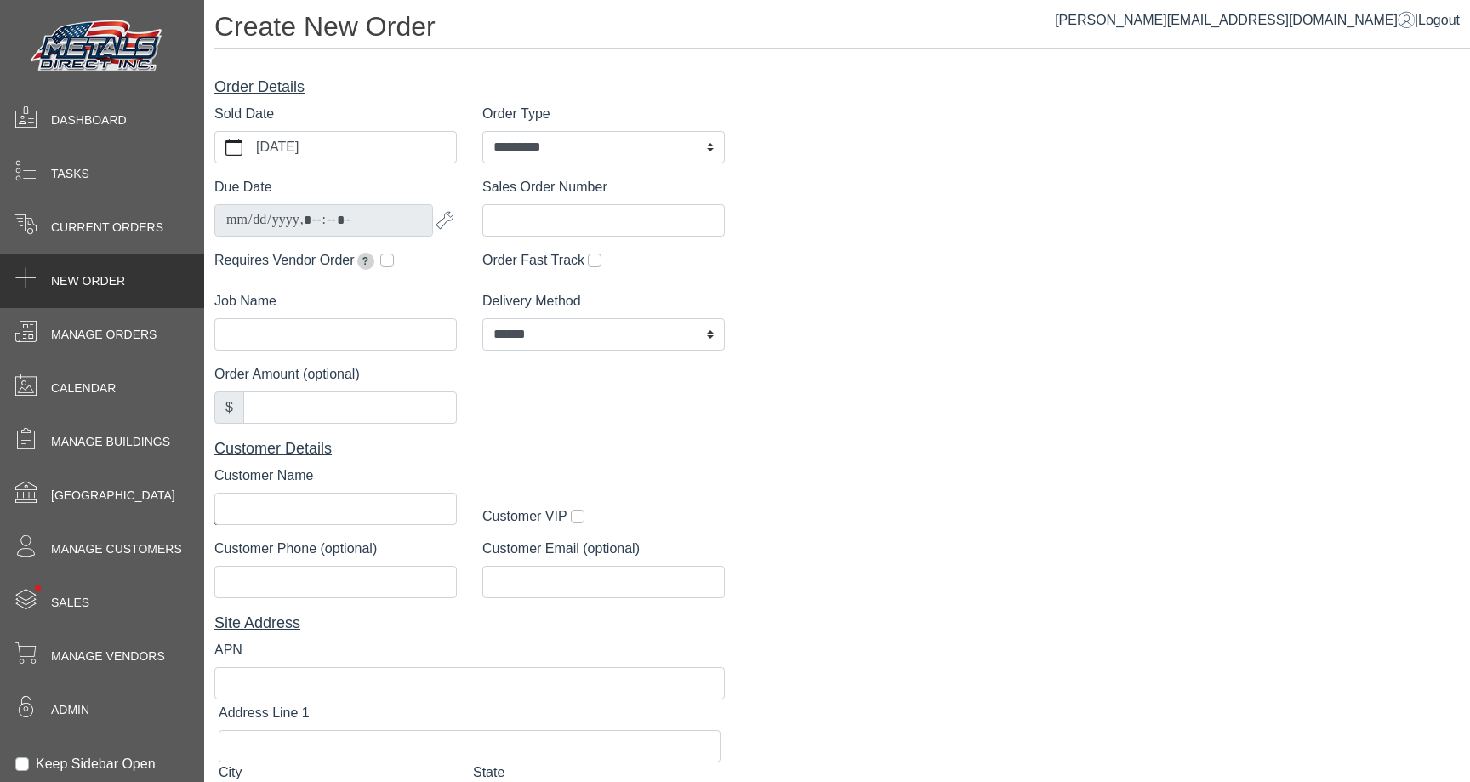
click at [513, 192] on label "Sales Order Number" at bounding box center [544, 187] width 125 height 20
click at [513, 204] on input "Sales Order Number" at bounding box center [603, 220] width 242 height 32
click at [513, 192] on label "Sales Order Number" at bounding box center [544, 187] width 125 height 20
click at [513, 204] on input "Sales Order Number" at bounding box center [603, 220] width 242 height 32
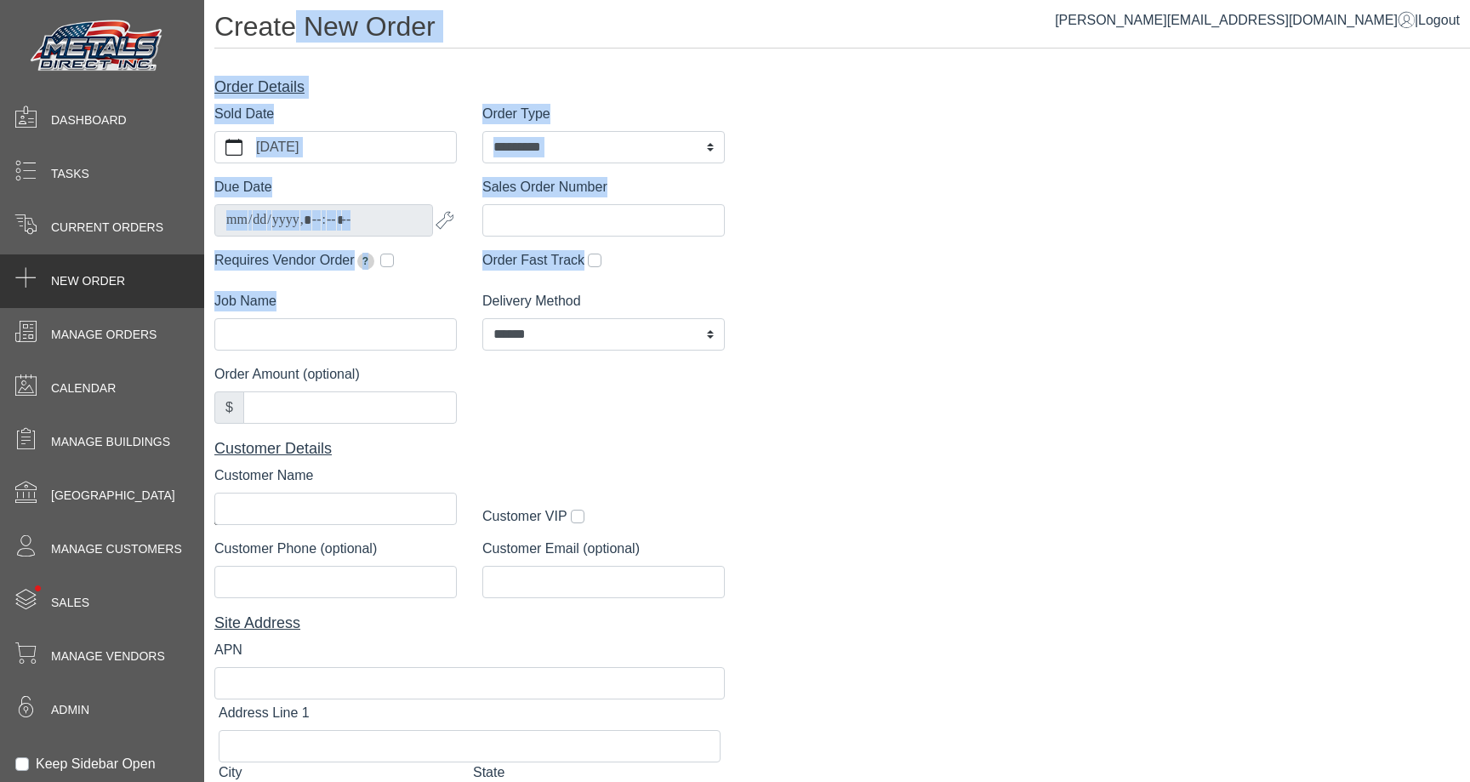
drag, startPoint x: 301, startPoint y: 31, endPoint x: 361, endPoint y: 298, distance: 273.8
click at [361, 298] on div "**********" at bounding box center [837, 472] width 1266 height 944
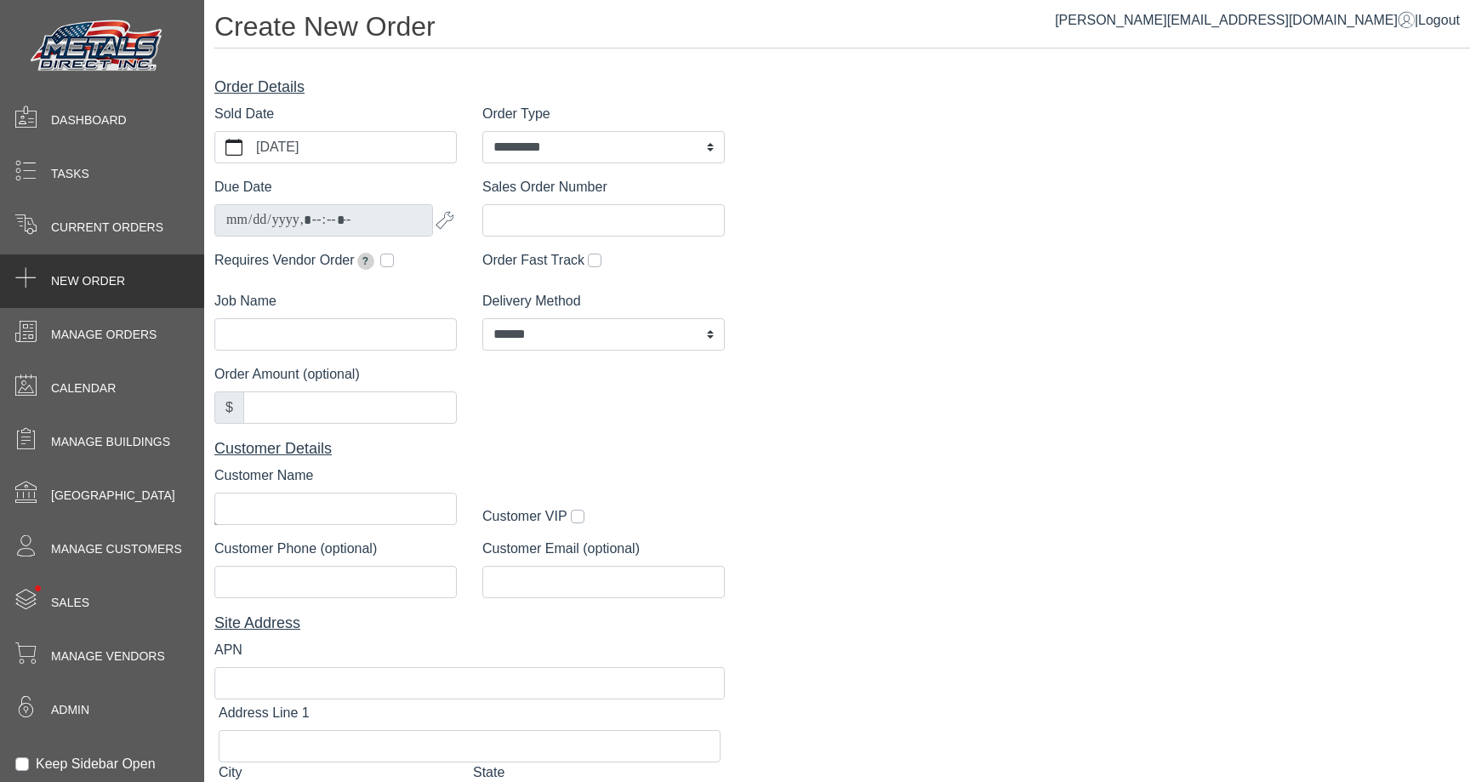
click at [376, 22] on h1 "Create New Order" at bounding box center [841, 29] width 1255 height 38
click at [377, 24] on h1 "Create New Order" at bounding box center [841, 29] width 1255 height 38
click at [535, 194] on label "Sales Order Number" at bounding box center [544, 187] width 125 height 20
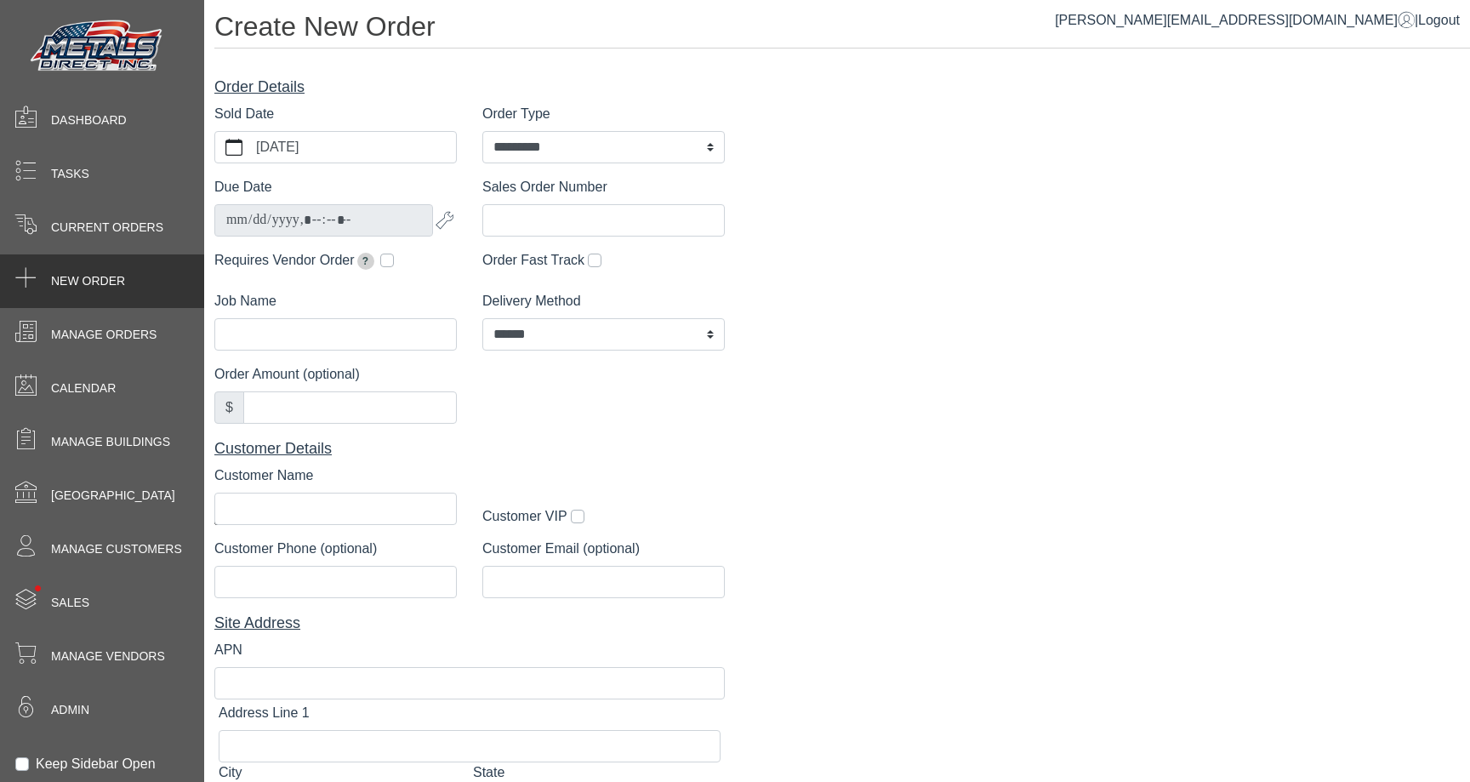
click at [535, 204] on input "Sales Order Number" at bounding box center [603, 220] width 242 height 32
drag, startPoint x: 535, startPoint y: 194, endPoint x: 574, endPoint y: 194, distance: 39.1
click at [574, 194] on label "Sales Order Number" at bounding box center [544, 187] width 125 height 20
click at [574, 204] on input "Sales Order Number" at bounding box center [603, 220] width 242 height 32
click at [541, 193] on label "Sales Order Number" at bounding box center [544, 187] width 125 height 20
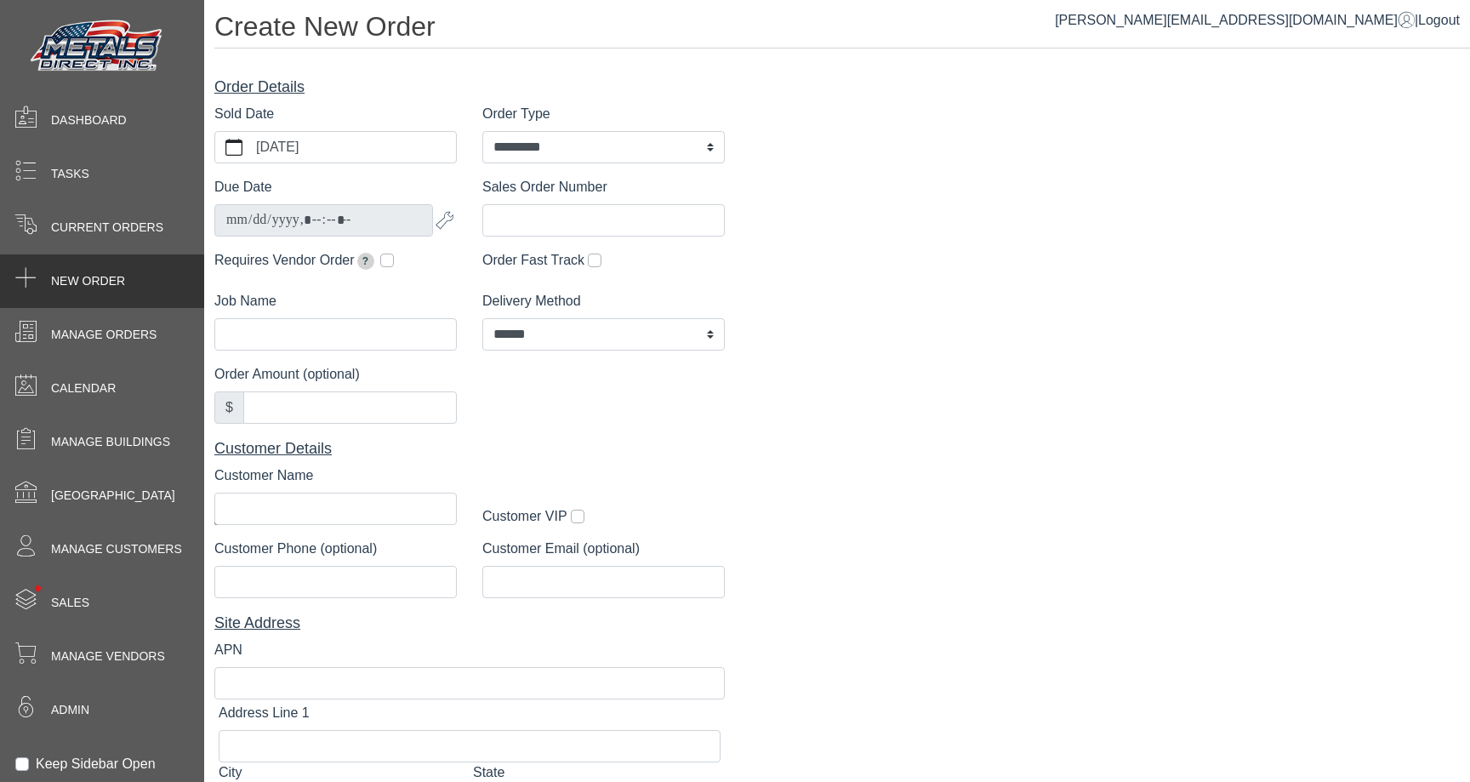
click at [541, 204] on input "Sales Order Number" at bounding box center [603, 220] width 242 height 32
click at [541, 193] on label "Sales Order Number" at bounding box center [544, 187] width 125 height 20
click at [541, 204] on input "Sales Order Number" at bounding box center [603, 220] width 242 height 32
click at [118, 602] on div "• Sales" at bounding box center [102, 603] width 204 height 54
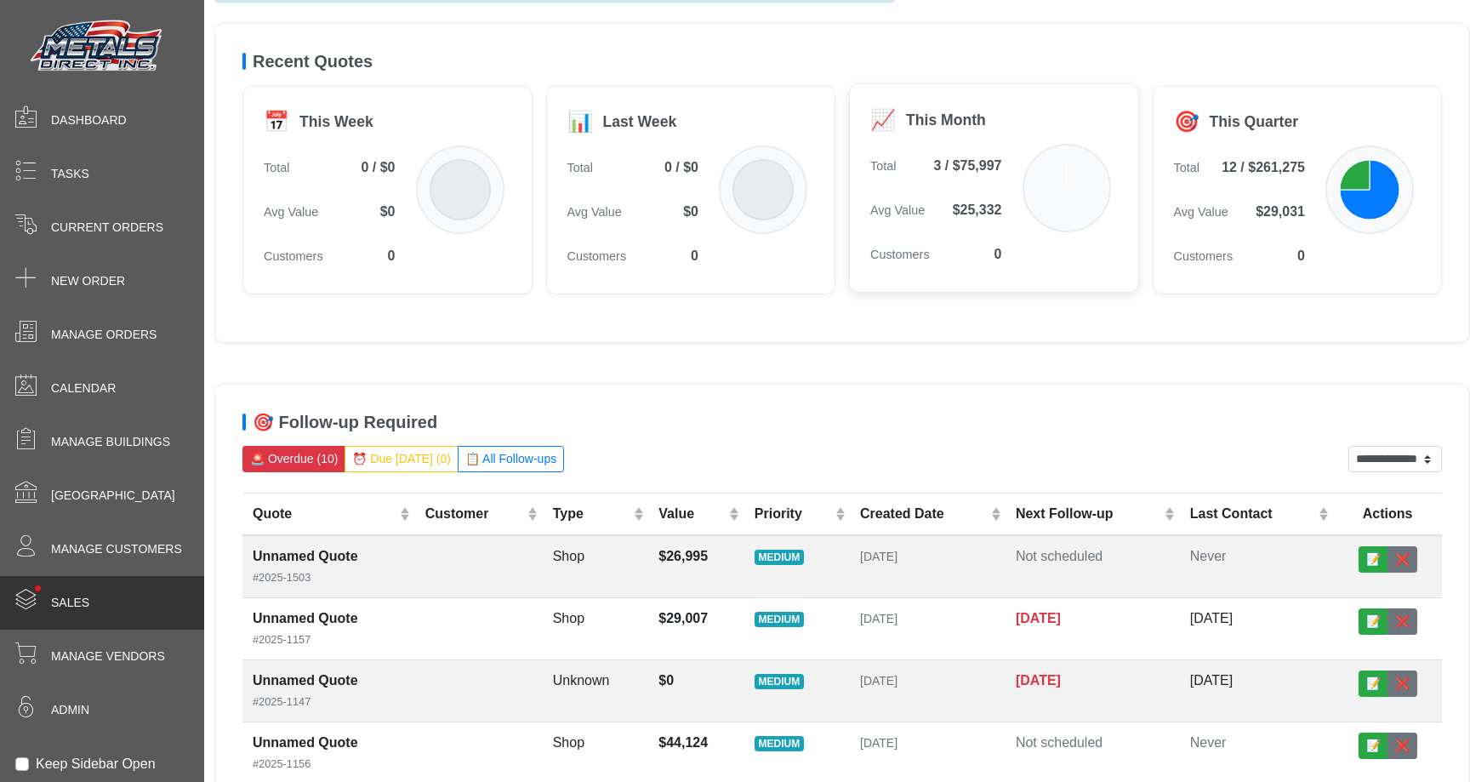
scroll to position [142, 0]
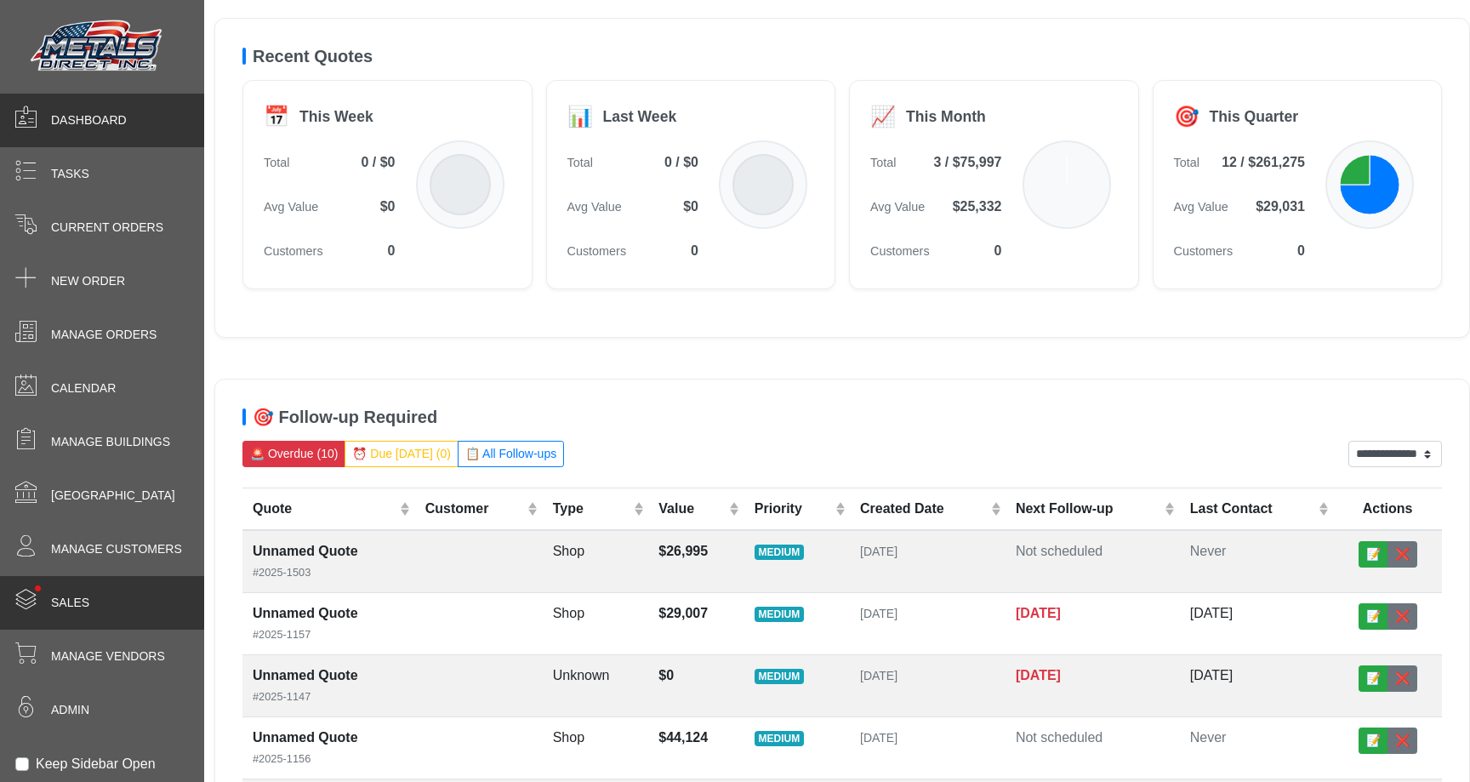
click at [81, 100] on div "Dashboard" at bounding box center [102, 121] width 204 height 54
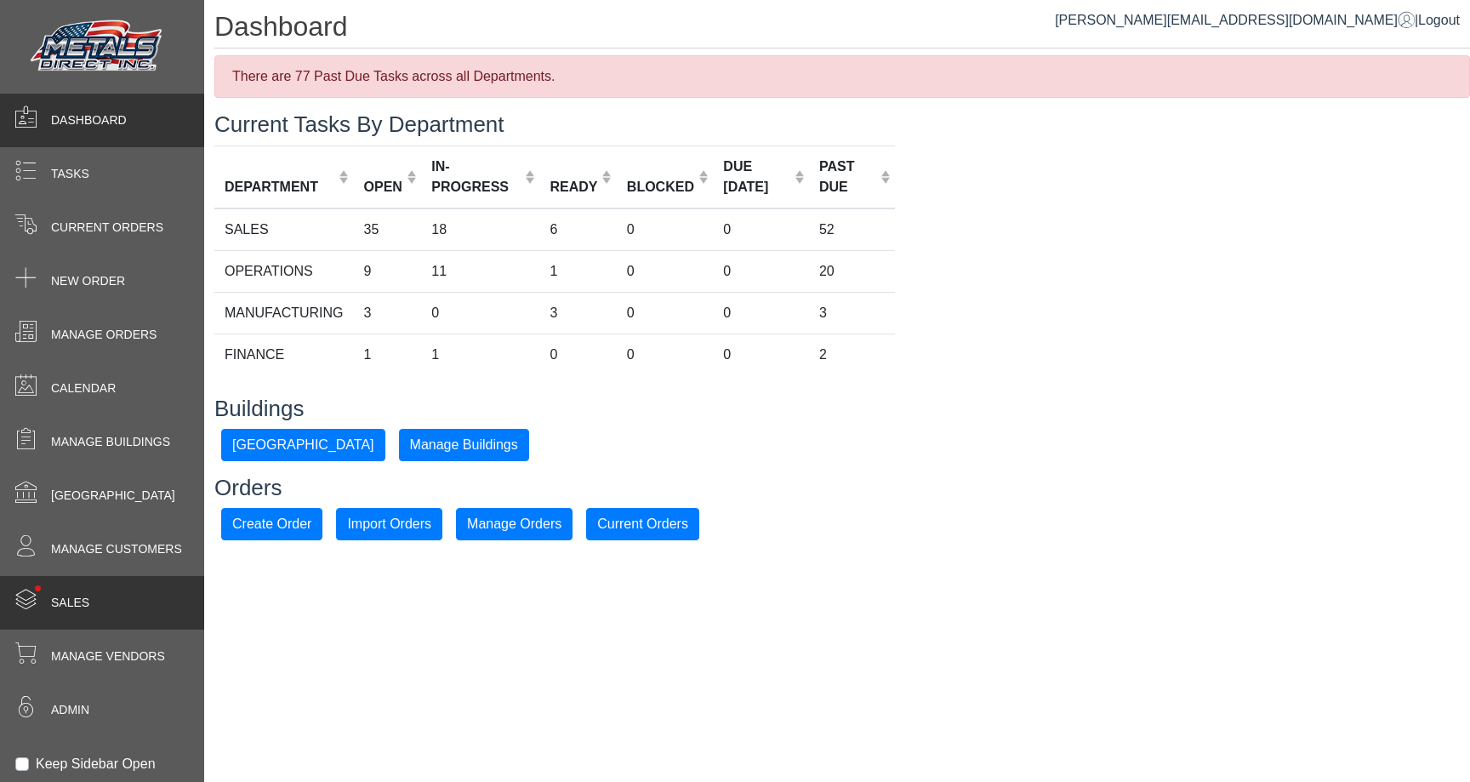
click at [115, 602] on div "• Sales" at bounding box center [102, 603] width 204 height 54
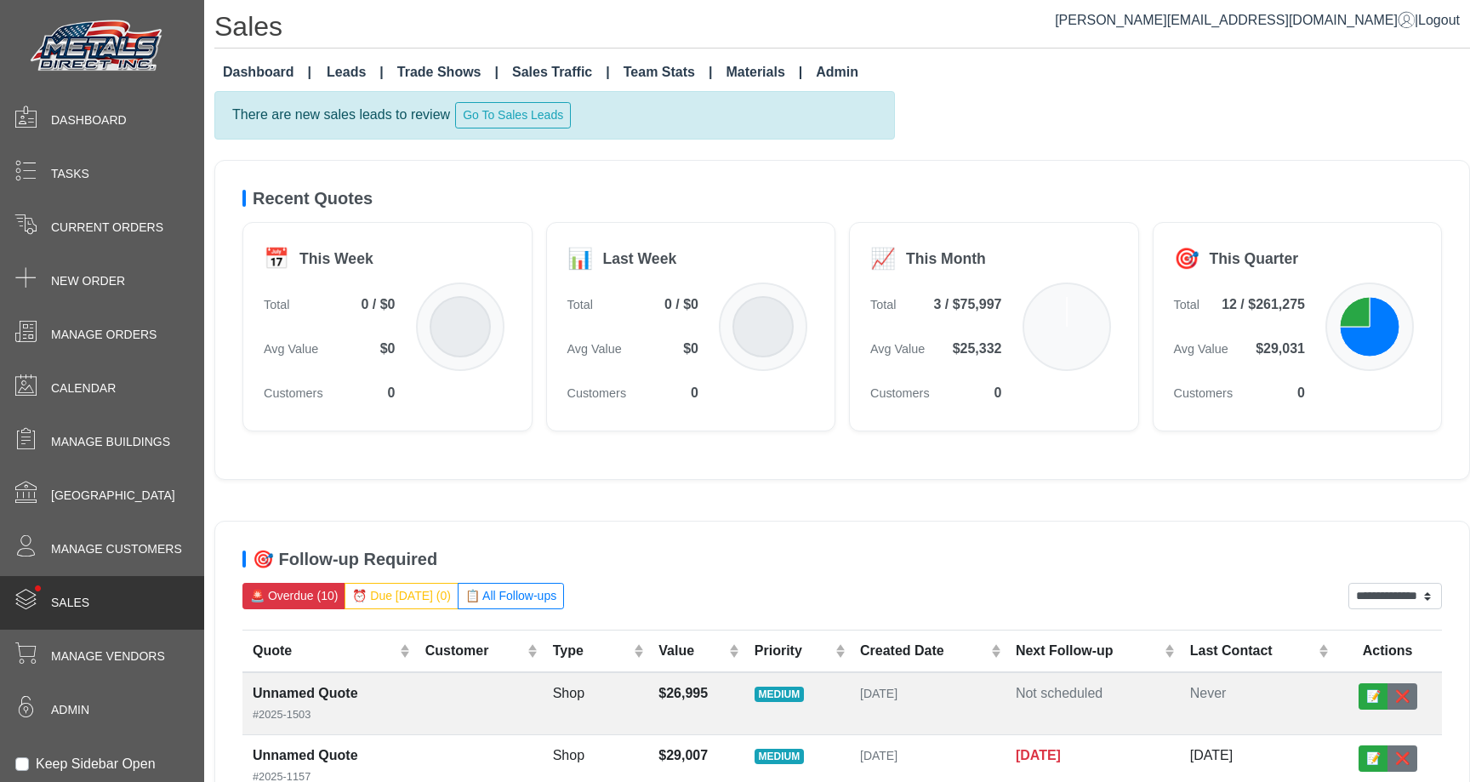
click at [816, 63] on link "Admin" at bounding box center [837, 72] width 56 height 34
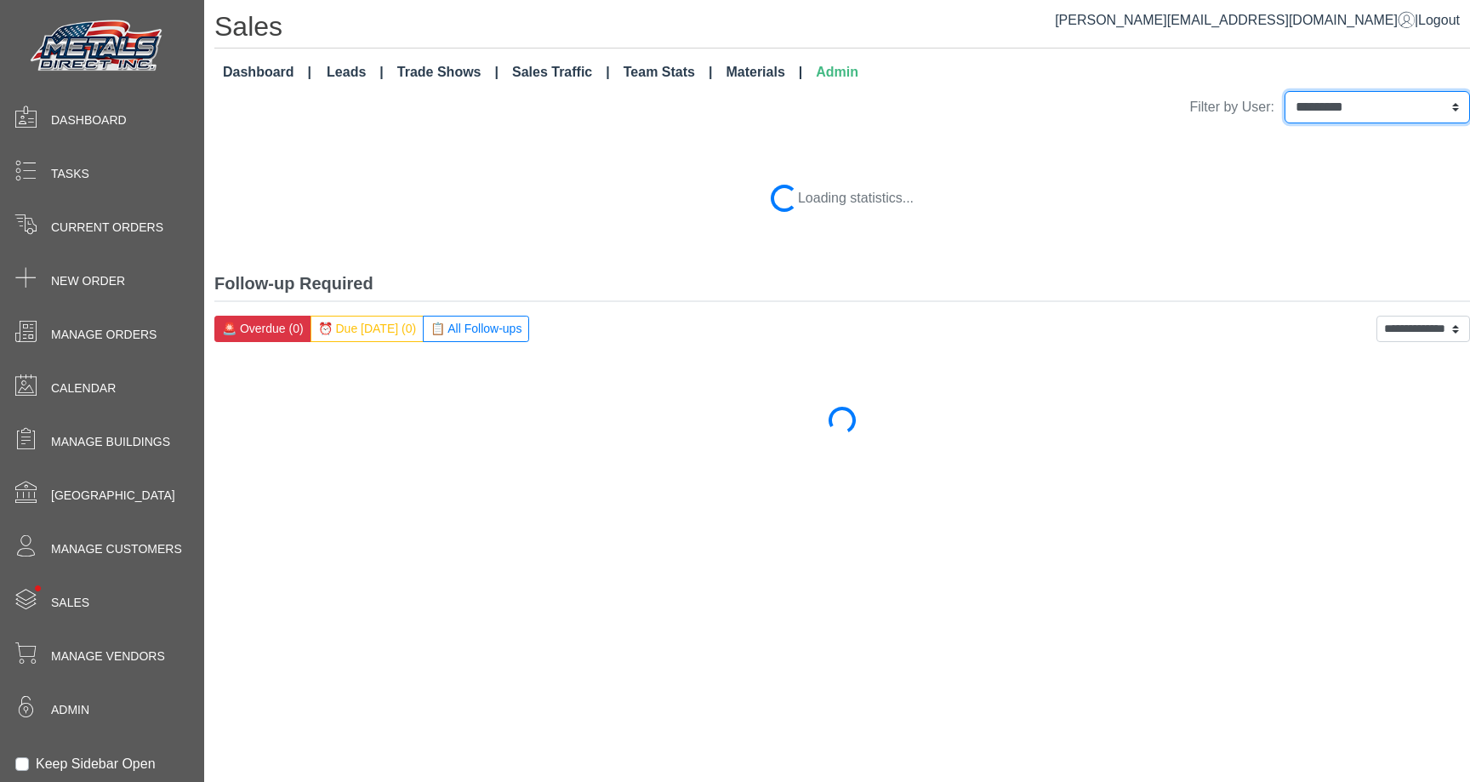
click at [1368, 110] on select "**********" at bounding box center [1376, 107] width 185 height 32
select select "**********"
click at [1284, 91] on select "**********" at bounding box center [1376, 107] width 185 height 32
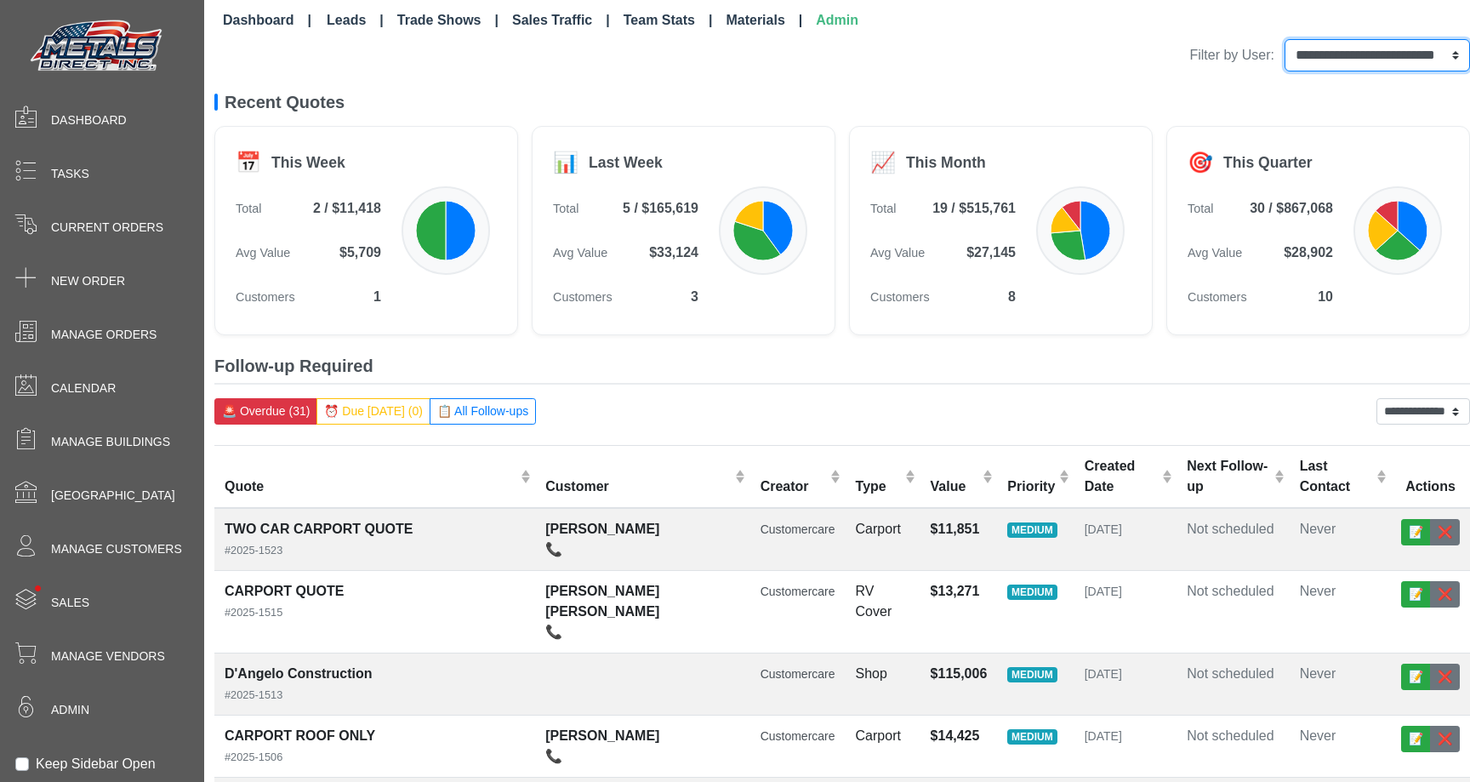
scroll to position [14, 0]
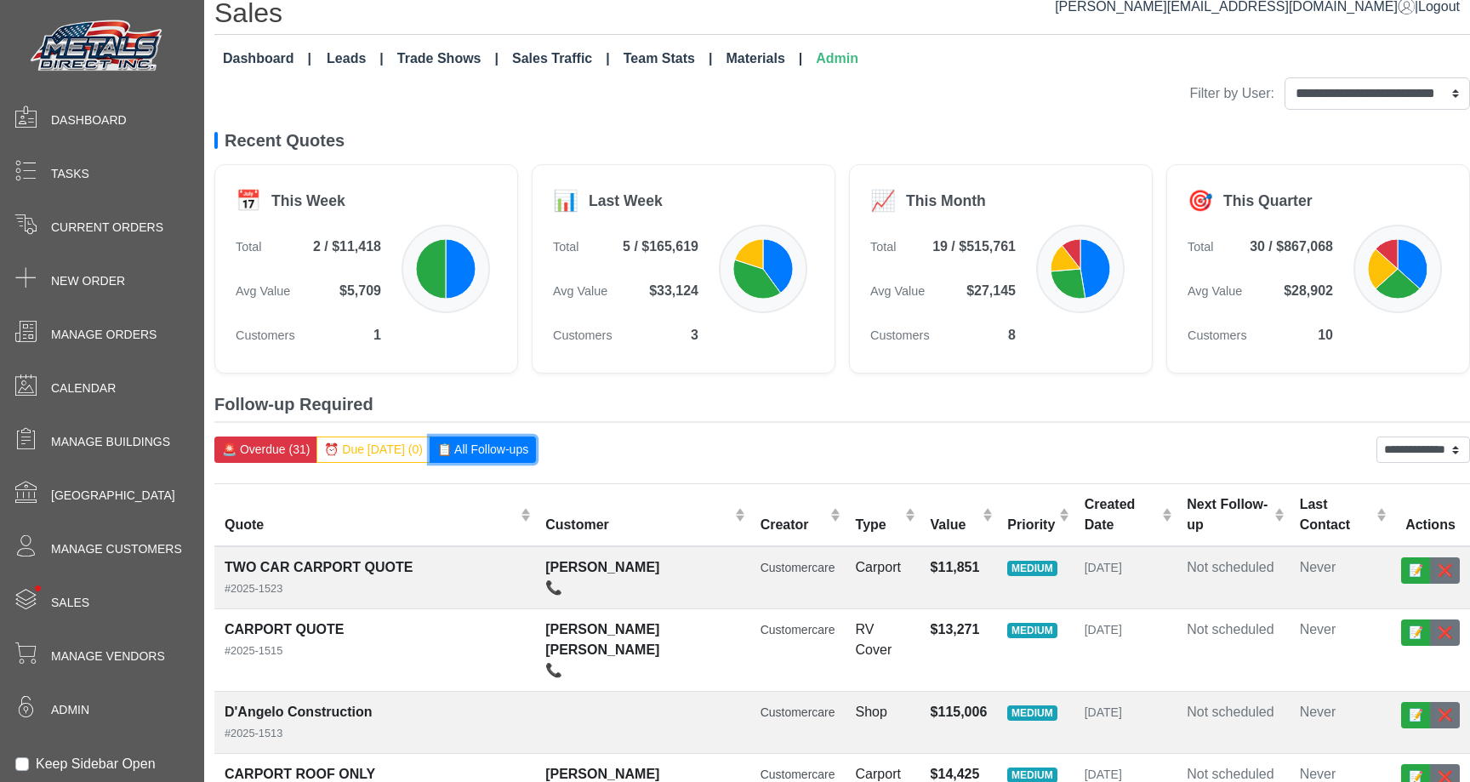
click at [449, 458] on button "📋 All Follow-ups" at bounding box center [483, 449] width 106 height 26
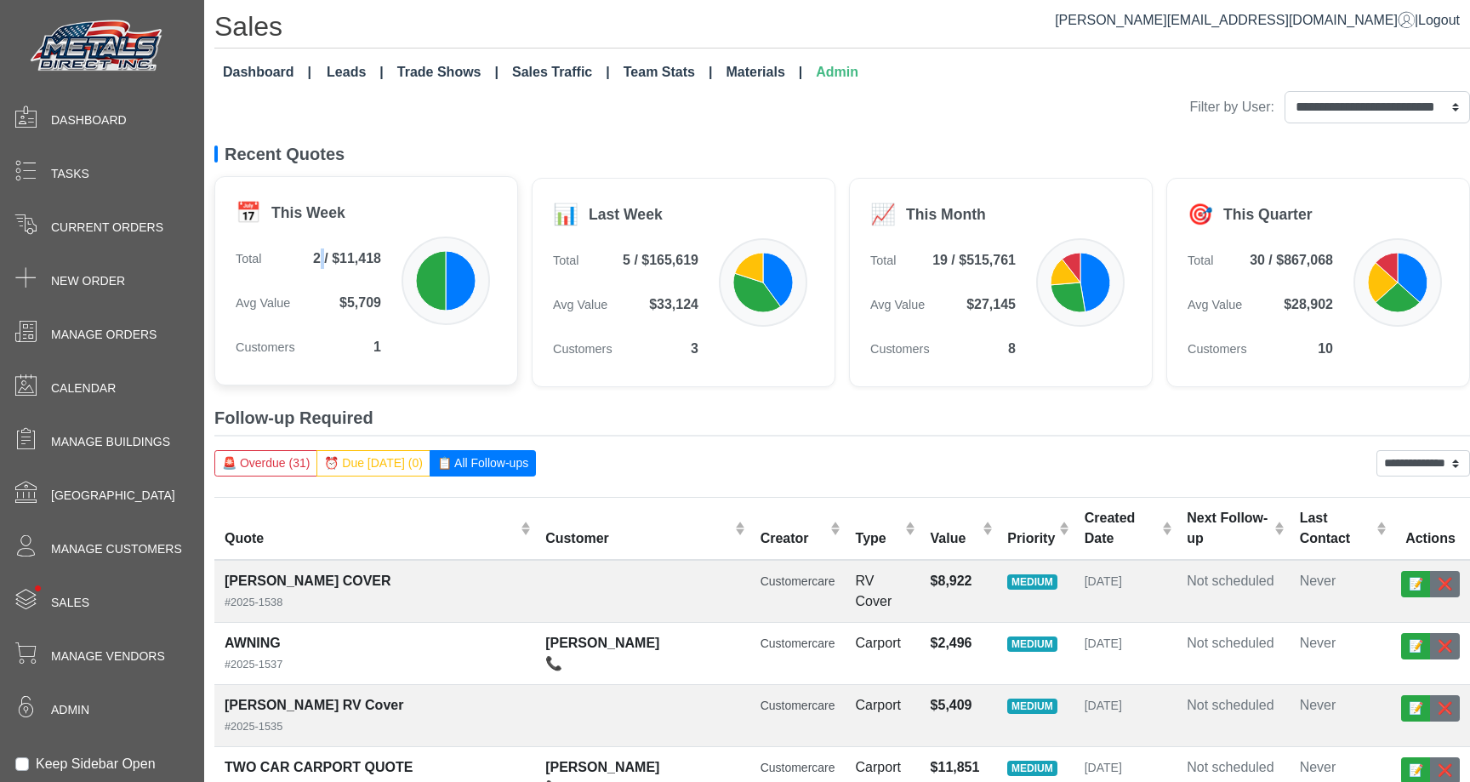
click at [318, 254] on span "2 / $11,418" at bounding box center [347, 258] width 68 height 20
click at [344, 256] on span "2 / $11,418" at bounding box center [347, 258] width 68 height 20
click at [356, 304] on span "$5,709" at bounding box center [360, 303] width 42 height 20
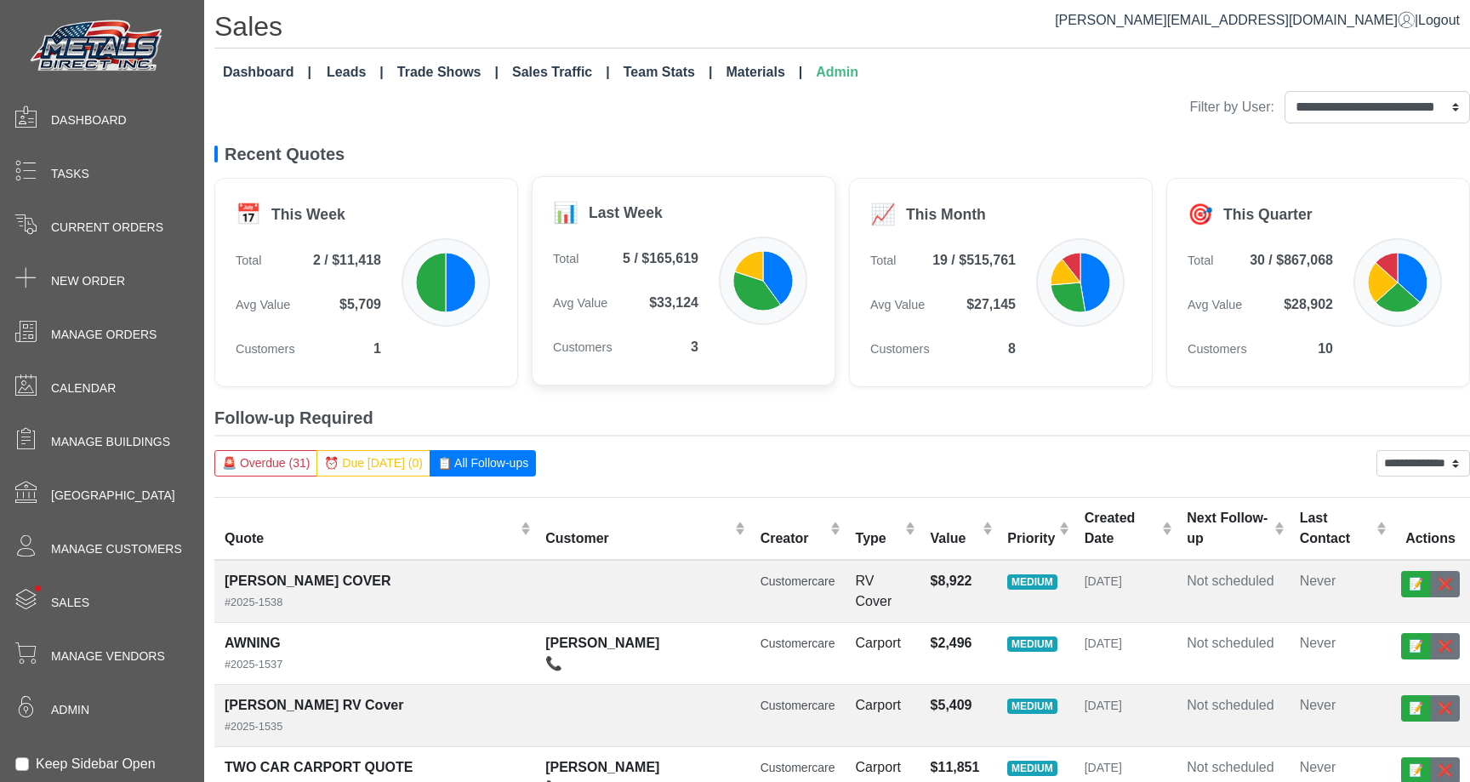
click at [623, 263] on span "5 / $165,619" at bounding box center [661, 258] width 76 height 20
drag, startPoint x: 621, startPoint y: 263, endPoint x: 696, endPoint y: 263, distance: 74.8
click at [696, 263] on span "5 / $165,619" at bounding box center [661, 258] width 76 height 20
click at [697, 263] on span "5 / $165,619" at bounding box center [661, 258] width 76 height 20
click at [914, 250] on div "Total 19 / $515,761" at bounding box center [942, 259] width 145 height 34
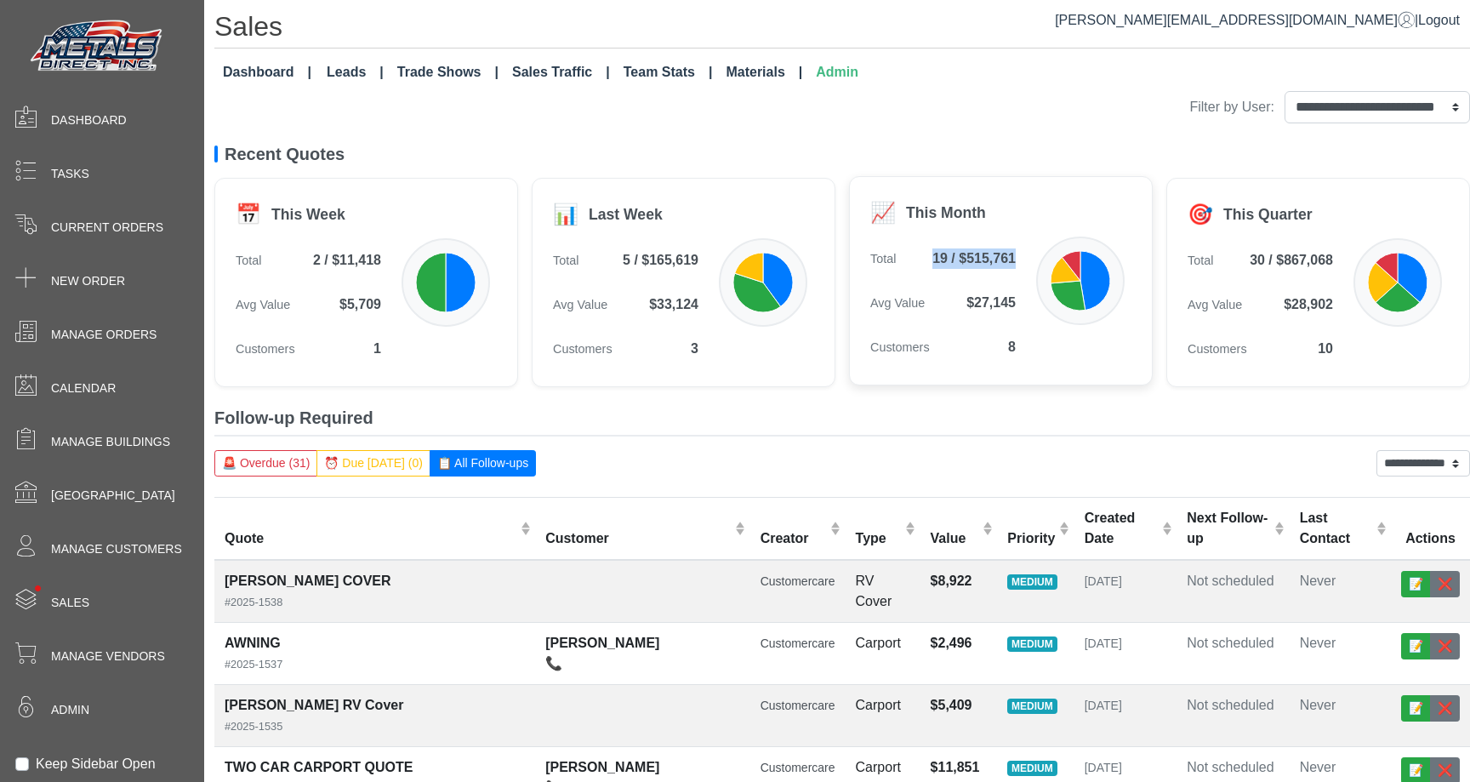
drag, startPoint x: 914, startPoint y: 250, endPoint x: 1013, endPoint y: 250, distance: 98.7
click at [1010, 250] on div "Total 19 / $515,761" at bounding box center [942, 259] width 145 height 34
click at [1013, 250] on span "19 / $515,761" at bounding box center [973, 258] width 83 height 20
click at [1356, 108] on select "**********" at bounding box center [1376, 107] width 185 height 32
click at [739, 69] on link "Materials" at bounding box center [764, 72] width 90 height 34
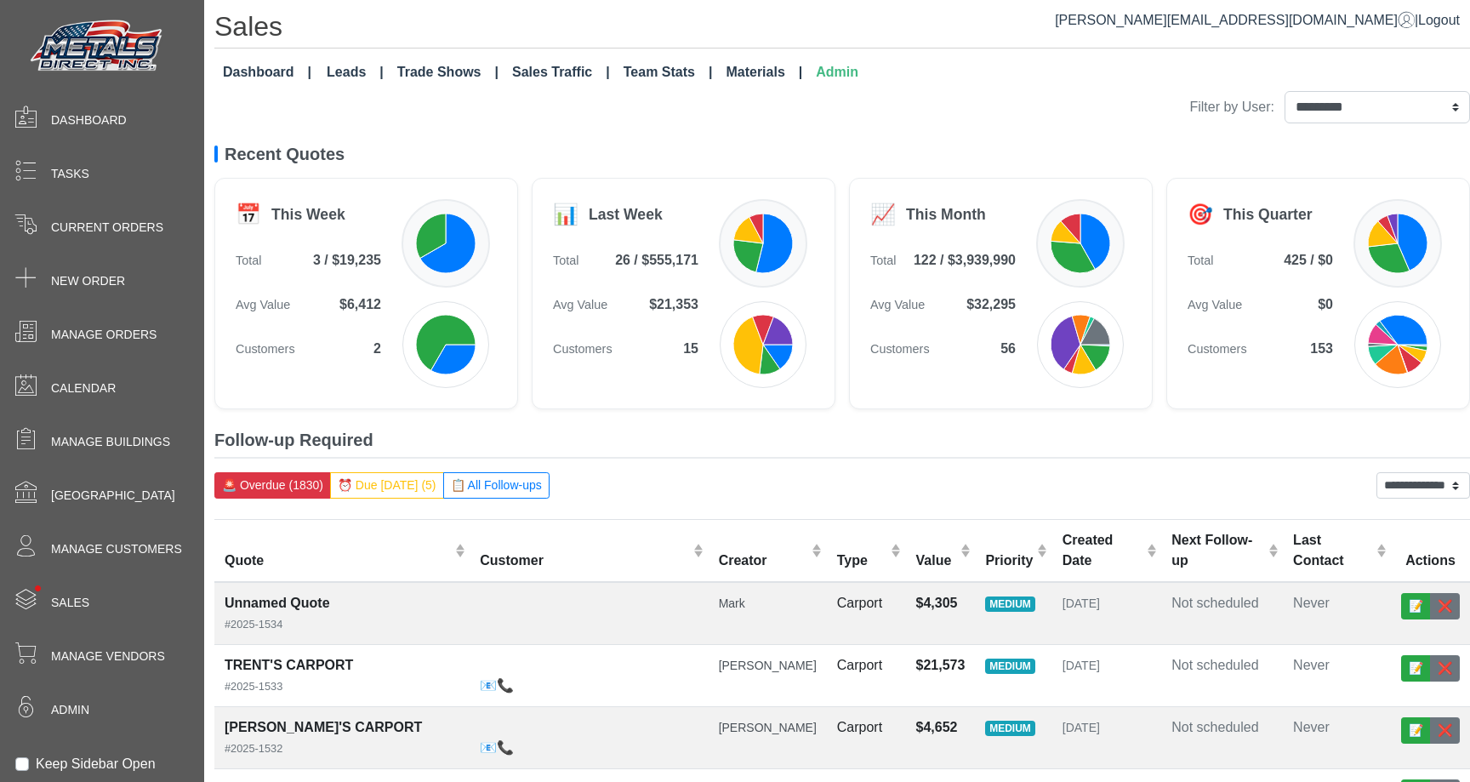
click at [781, 62] on link "Materials" at bounding box center [764, 72] width 90 height 34
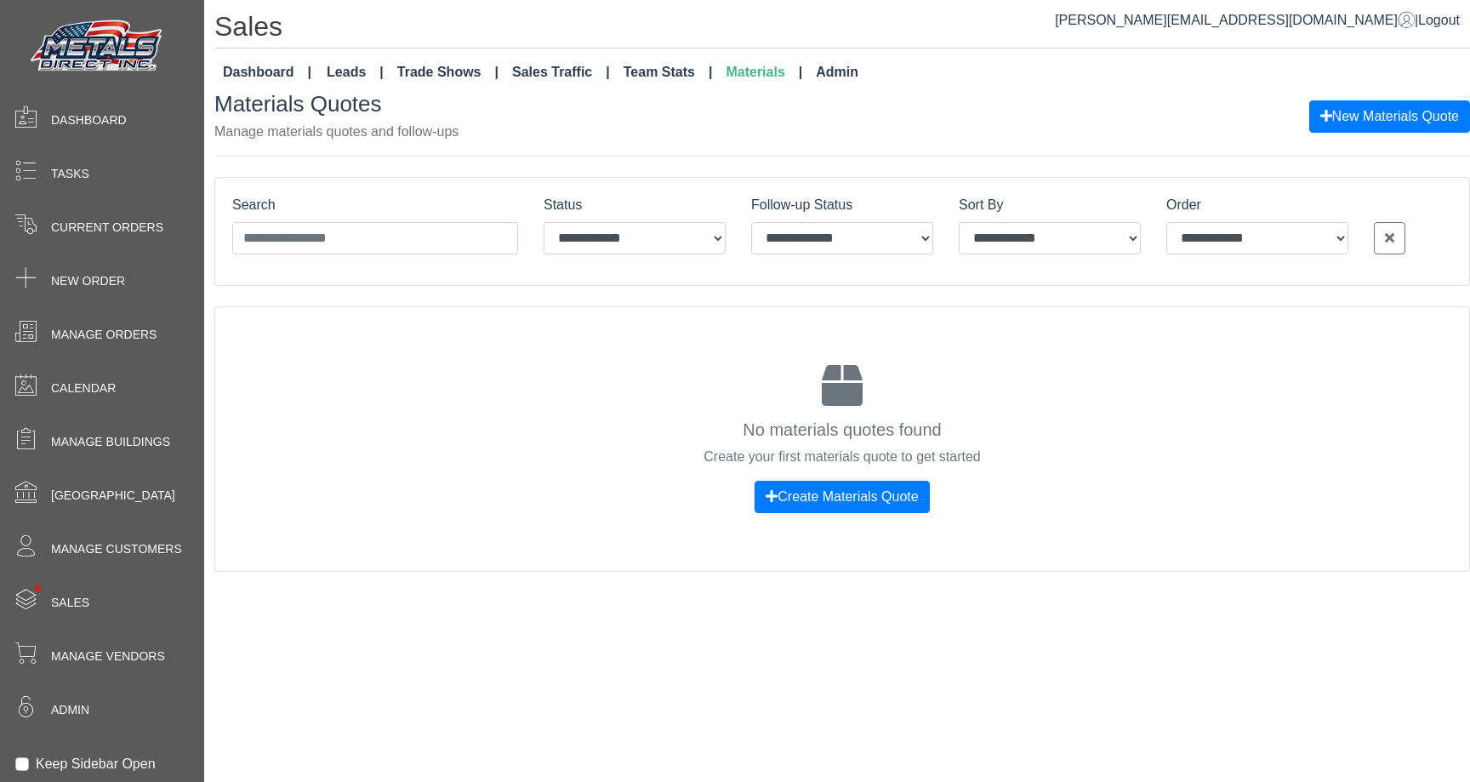
click at [730, 62] on link "Materials" at bounding box center [764, 72] width 90 height 34
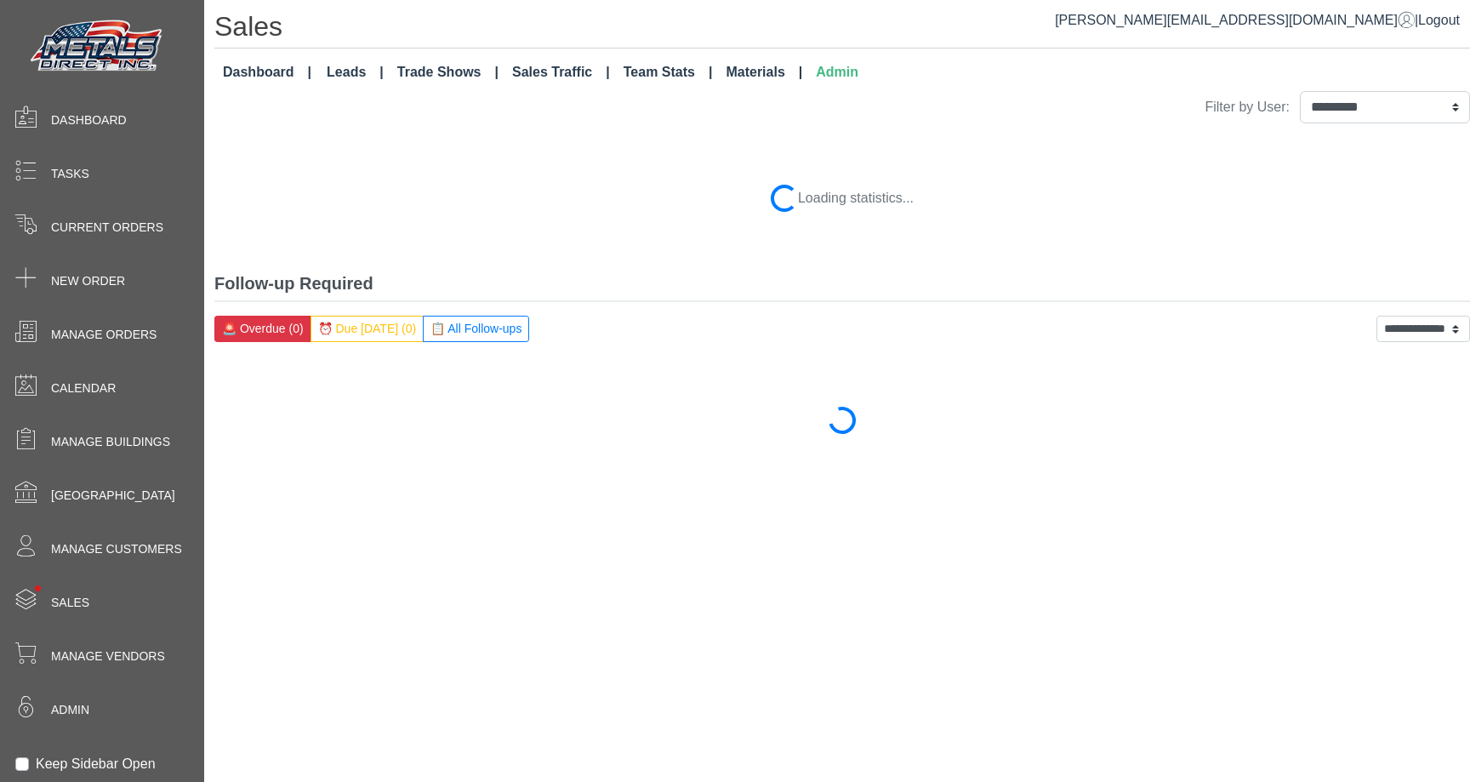
click at [725, 71] on link "Materials" at bounding box center [764, 72] width 90 height 34
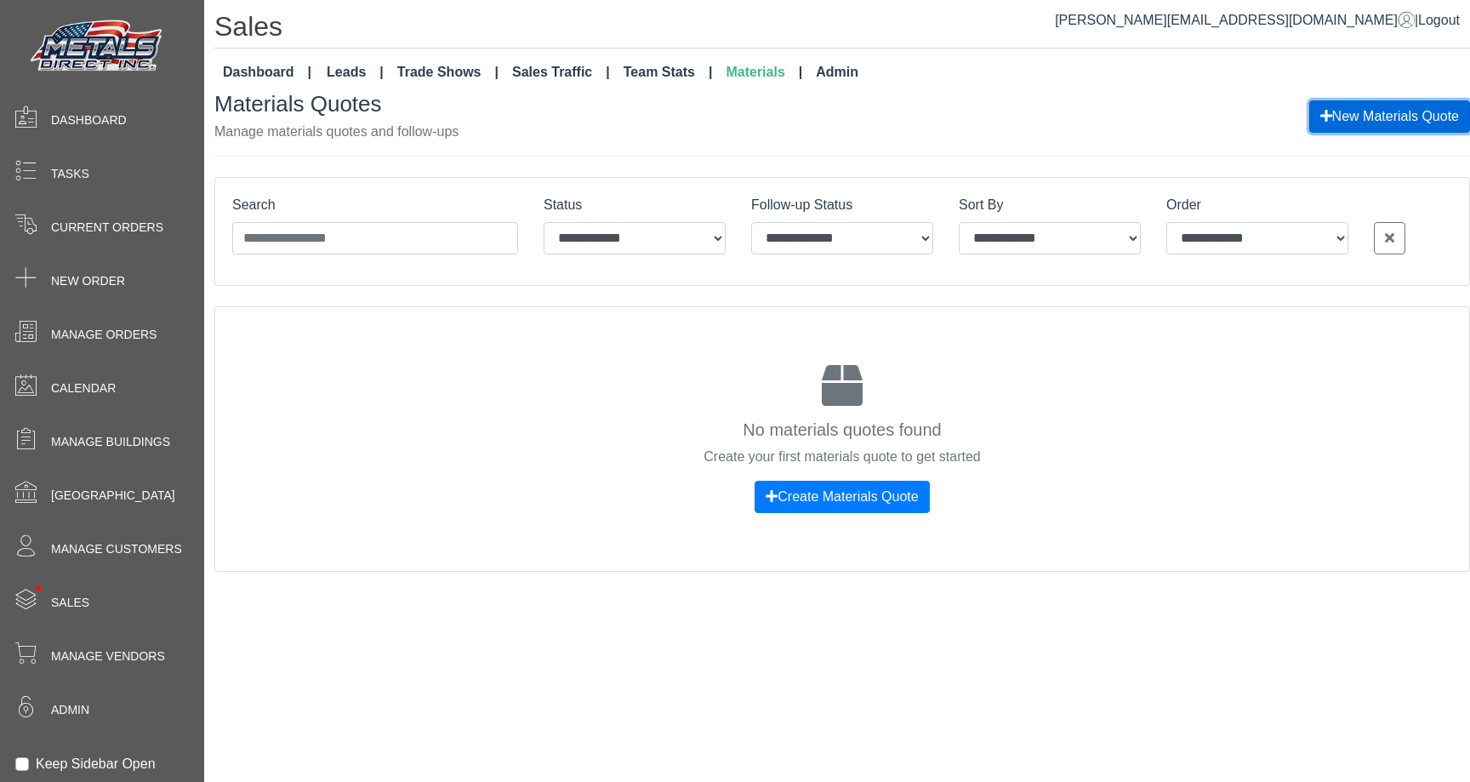
click at [1346, 118] on button "New Materials Quote" at bounding box center [1389, 116] width 161 height 32
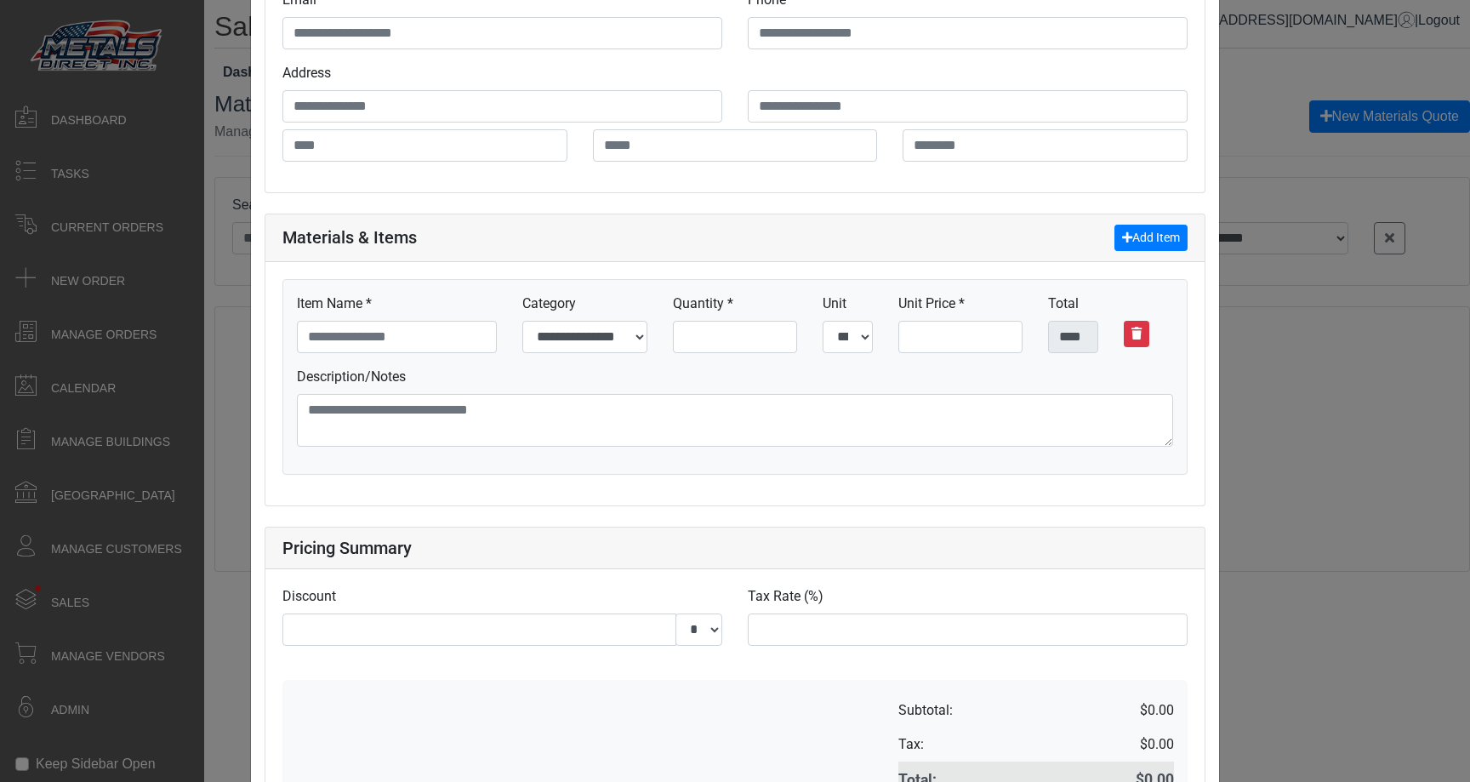
scroll to position [709, 0]
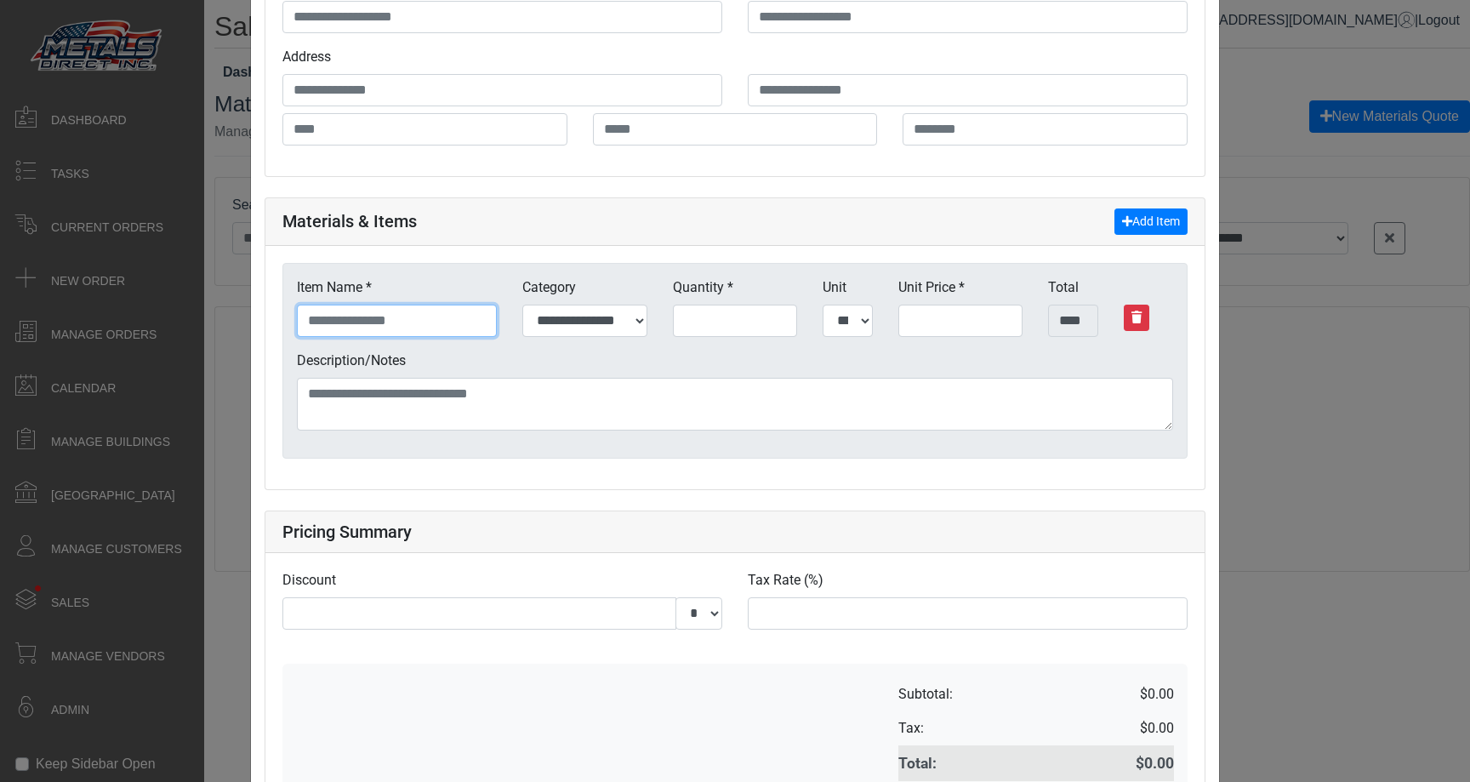
click at [442, 322] on input "text" at bounding box center [397, 320] width 200 height 32
click at [756, 325] on input "*" at bounding box center [735, 320] width 125 height 32
click at [860, 327] on select "*** ** **** *** **** ***** ***** ****" at bounding box center [846, 320] width 49 height 32
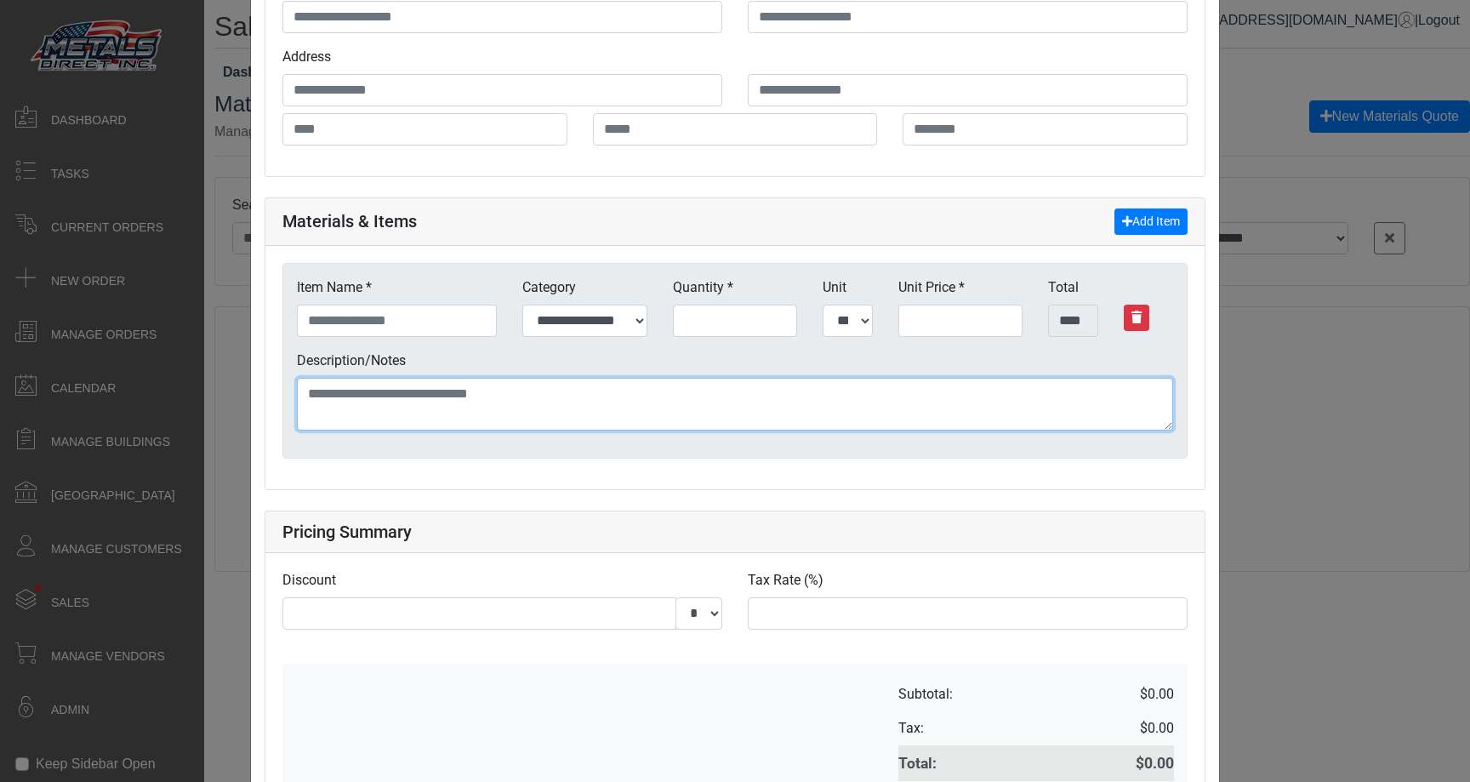
click at [549, 407] on textarea at bounding box center [735, 404] width 876 height 53
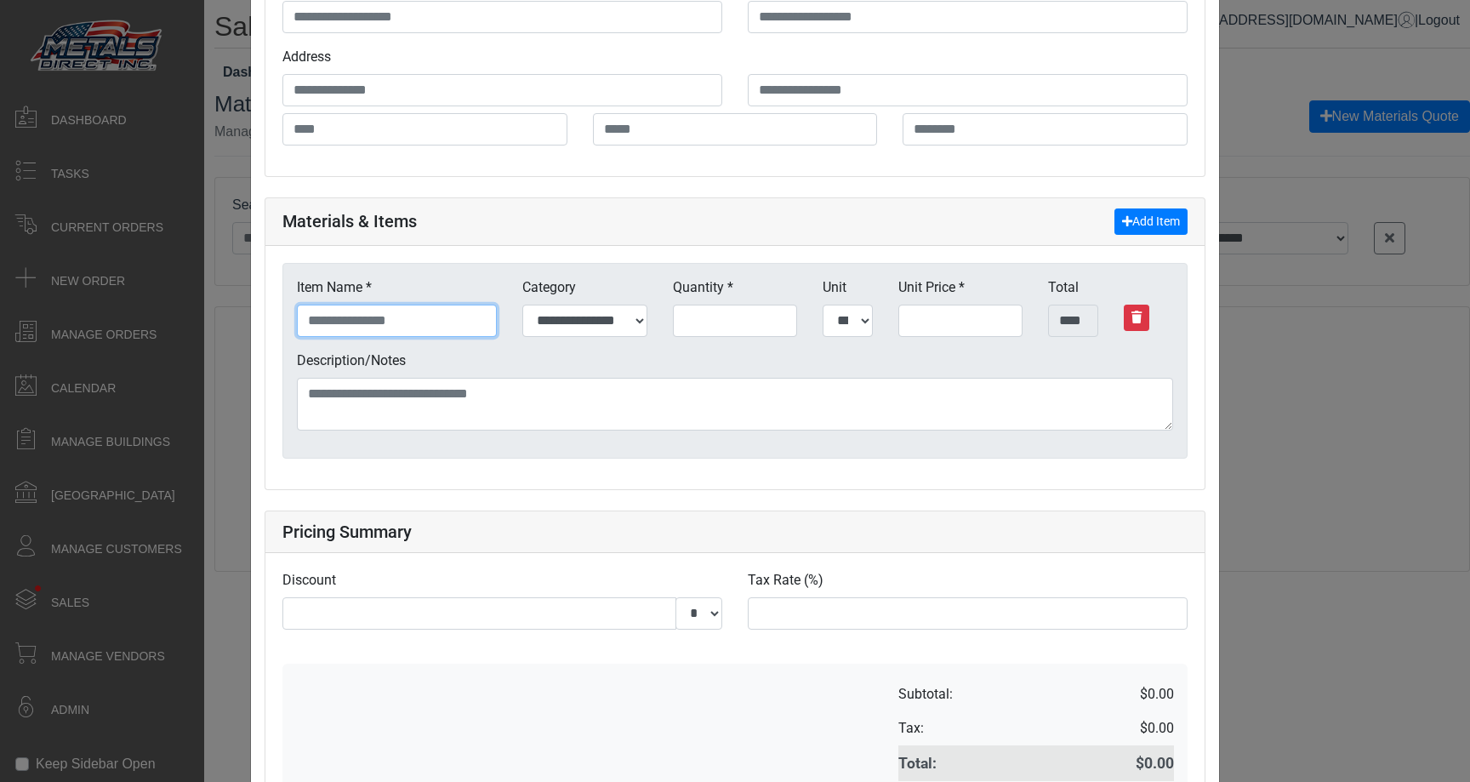
click at [415, 334] on input "text" at bounding box center [397, 320] width 200 height 32
click at [424, 320] on input "text" at bounding box center [397, 320] width 200 height 32
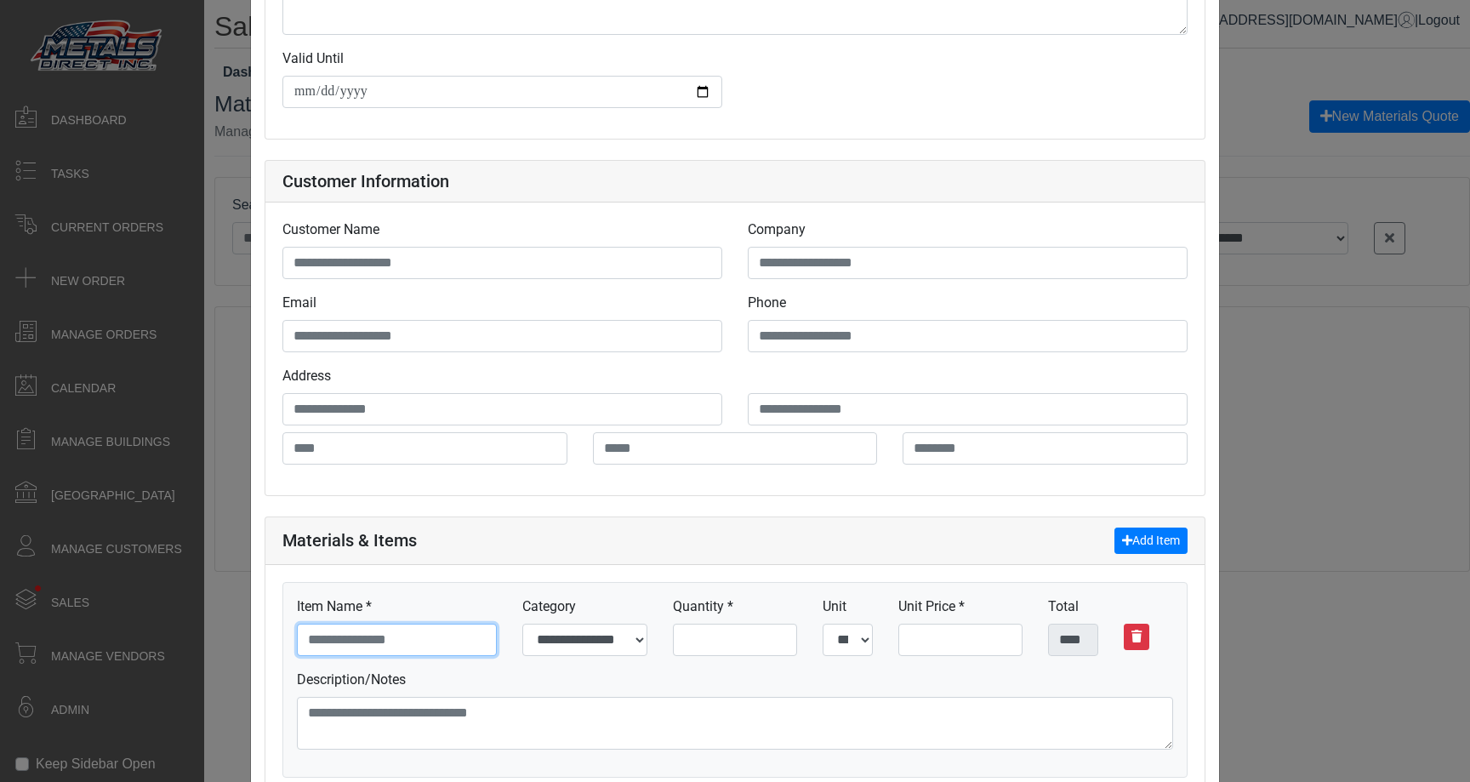
scroll to position [0, 0]
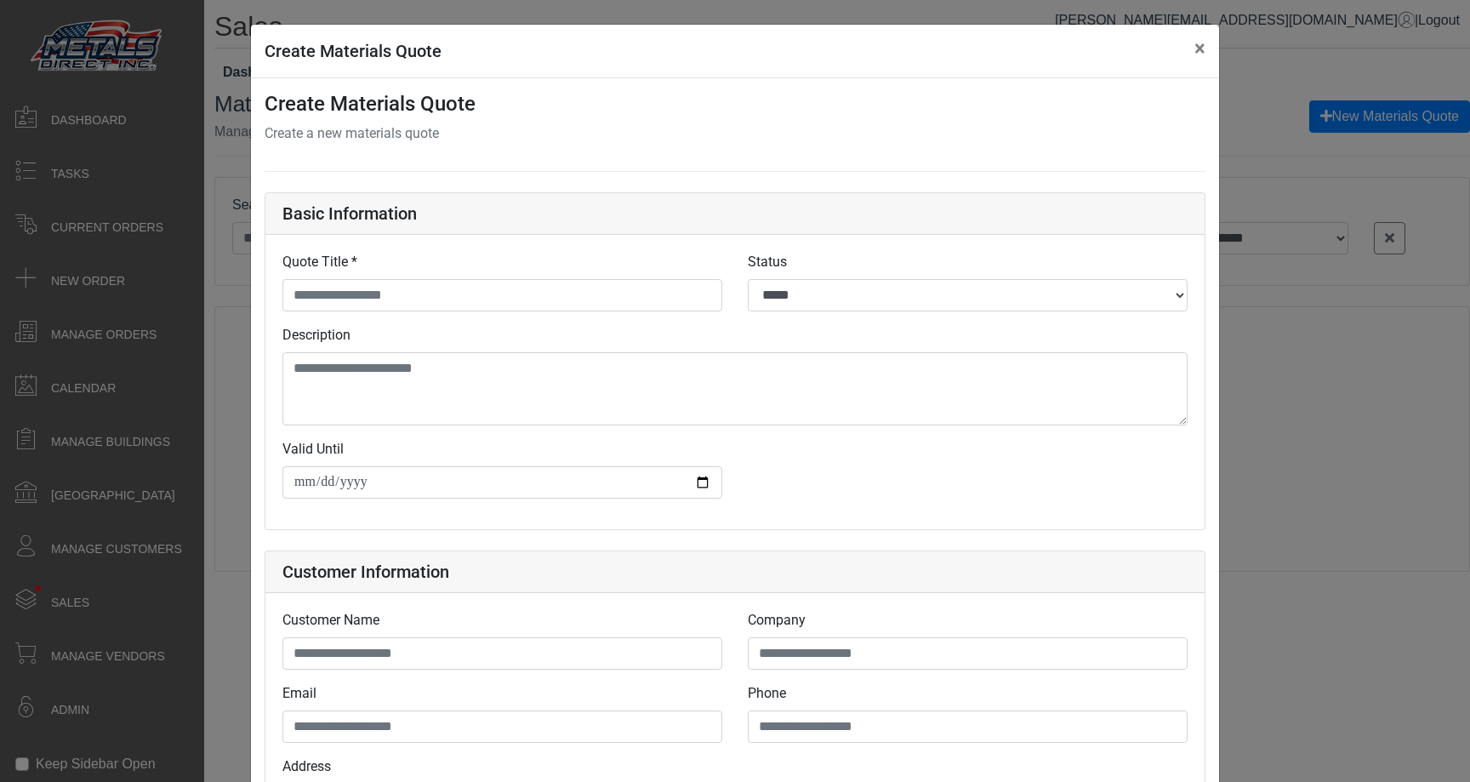
click at [1324, 400] on div "**********" at bounding box center [735, 391] width 1470 height 782
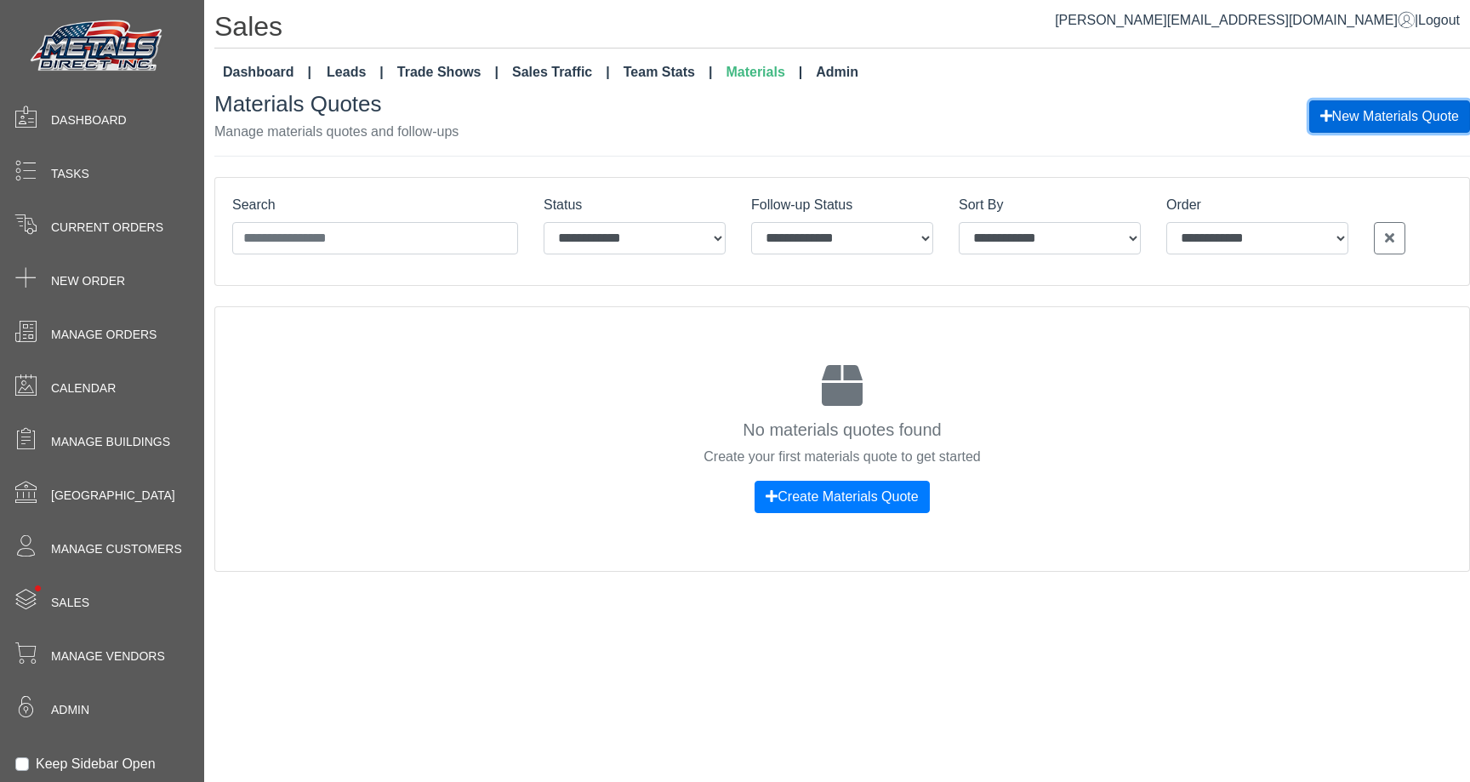
click at [1375, 119] on button "New Materials Quote" at bounding box center [1389, 116] width 161 height 32
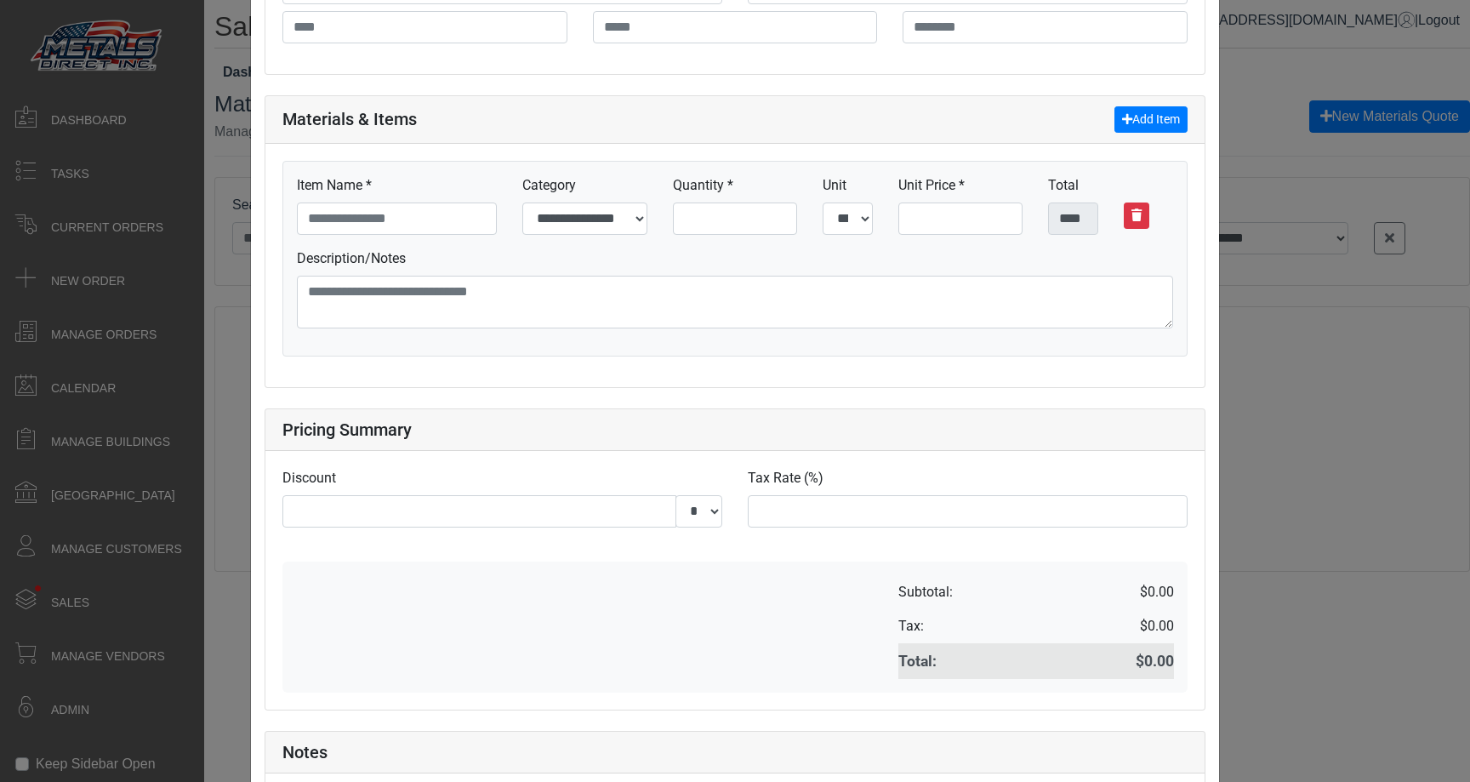
scroll to position [813, 0]
